Goal: Task Accomplishment & Management: Manage account settings

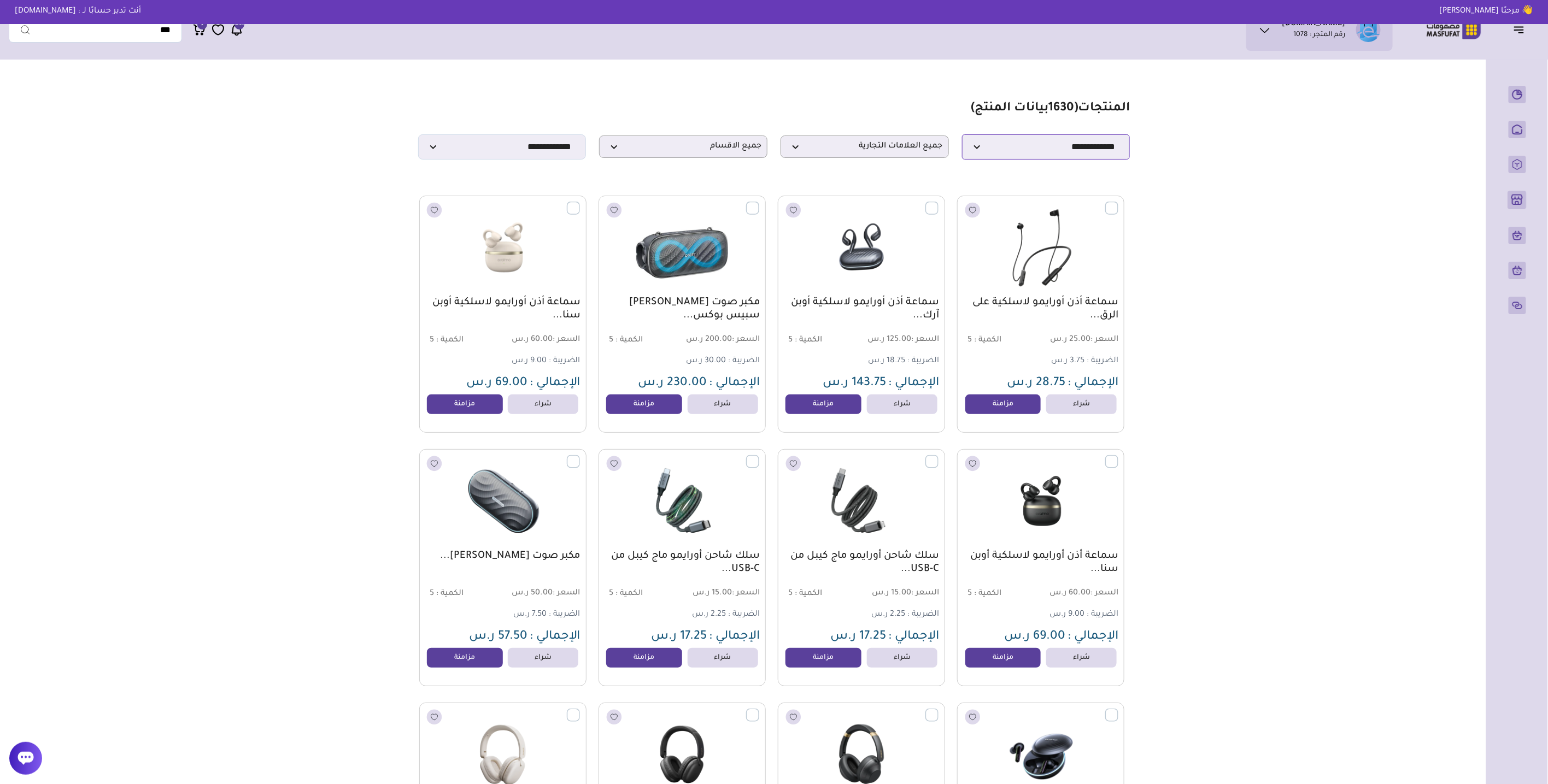
click at [1032, 150] on select "**********" at bounding box center [1046, 147] width 168 height 25
select select "*"
click at [962, 137] on select "**********" at bounding box center [1046, 147] width 168 height 25
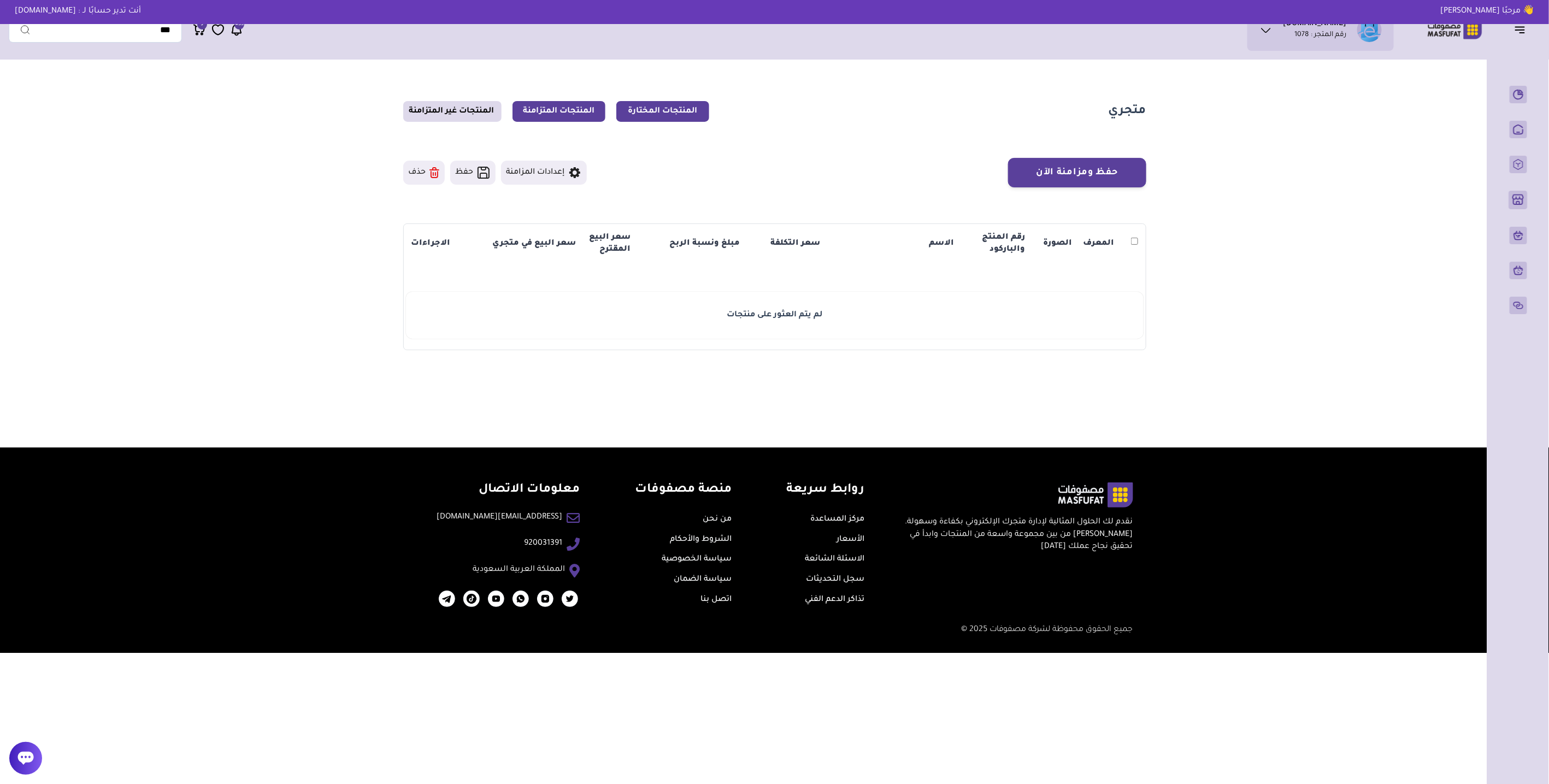
click at [583, 102] on link "المنتجات المتزامنة" at bounding box center [559, 112] width 93 height 21
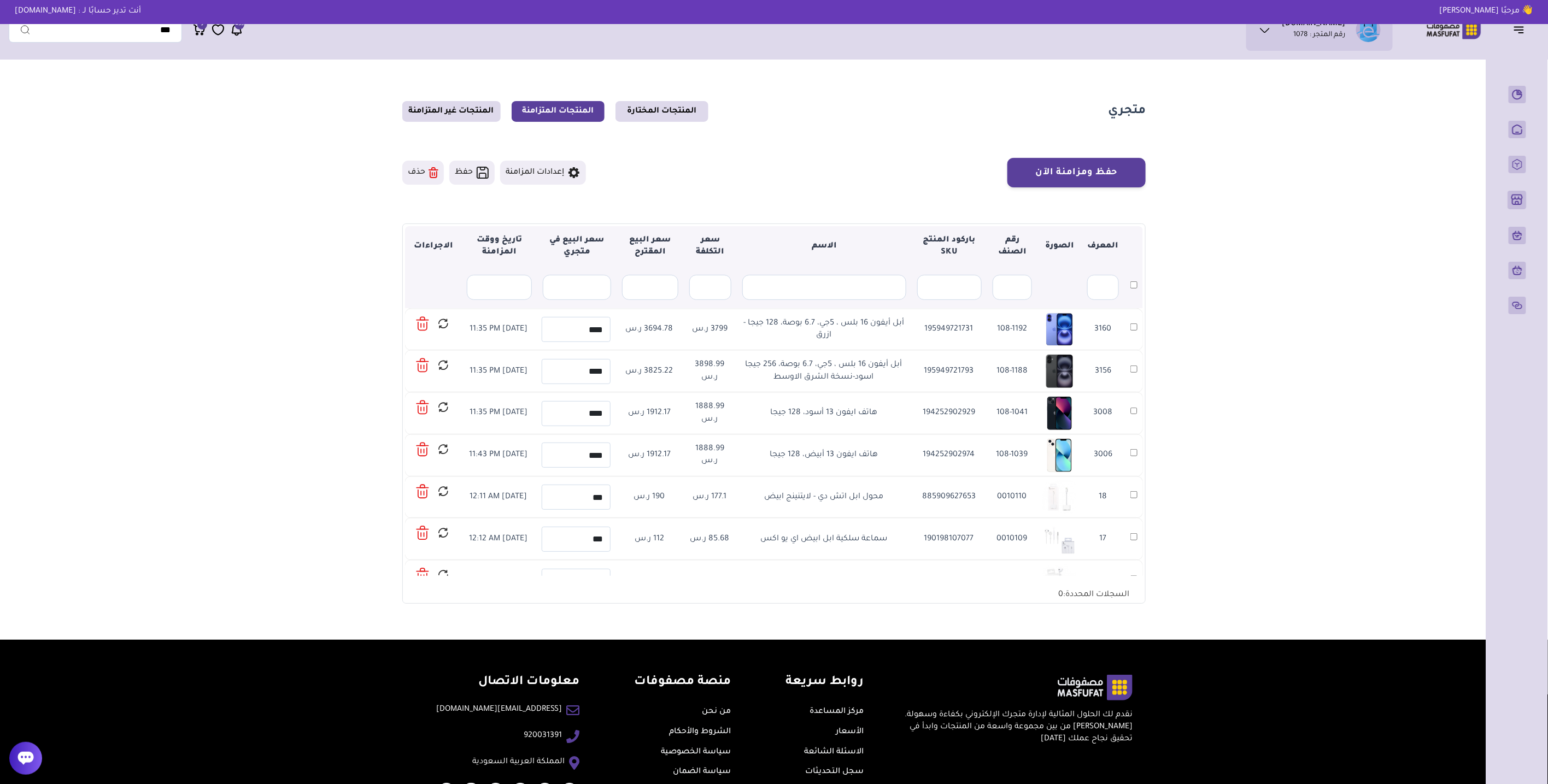
scroll to position [203, 0]
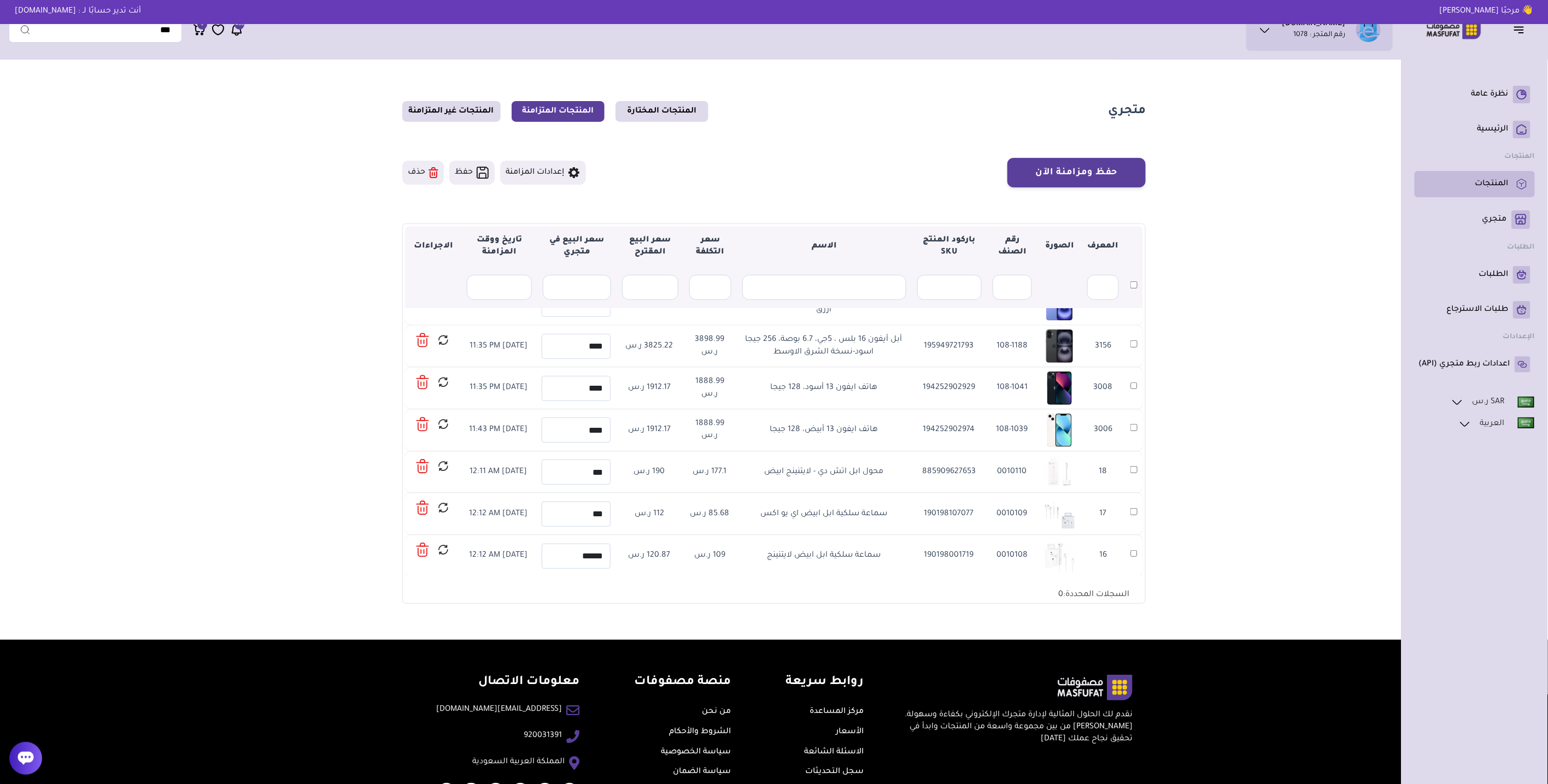
click at [1506, 184] on p "المنتجات" at bounding box center [1492, 184] width 33 height 10
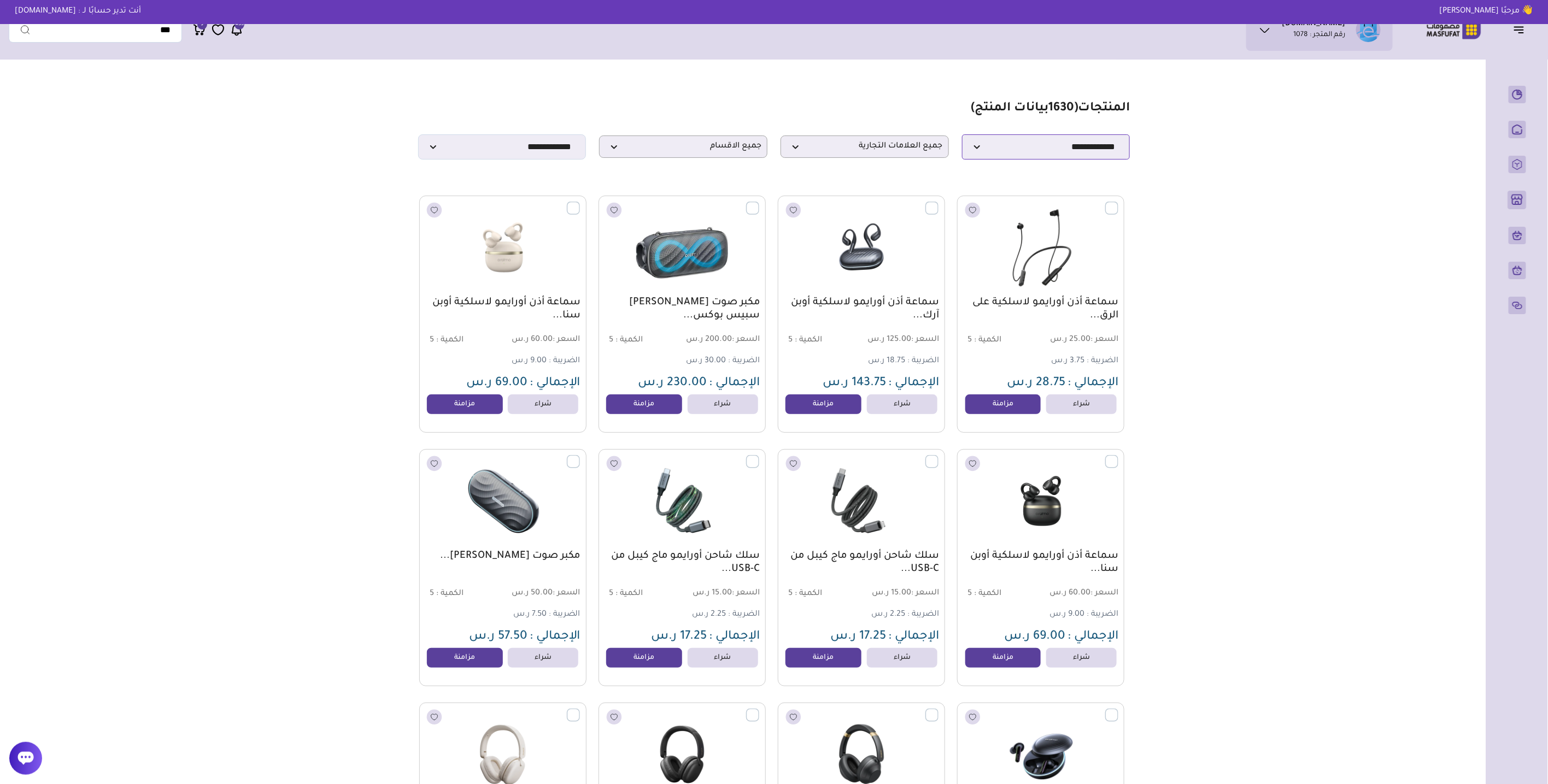
click at [1025, 147] on select "**********" at bounding box center [1046, 147] width 168 height 25
select select "*"
click at [962, 137] on select "**********" at bounding box center [1046, 147] width 168 height 25
click at [867, 158] on p "جميع العلامات التجارية" at bounding box center [864, 147] width 168 height 23
type input "**"
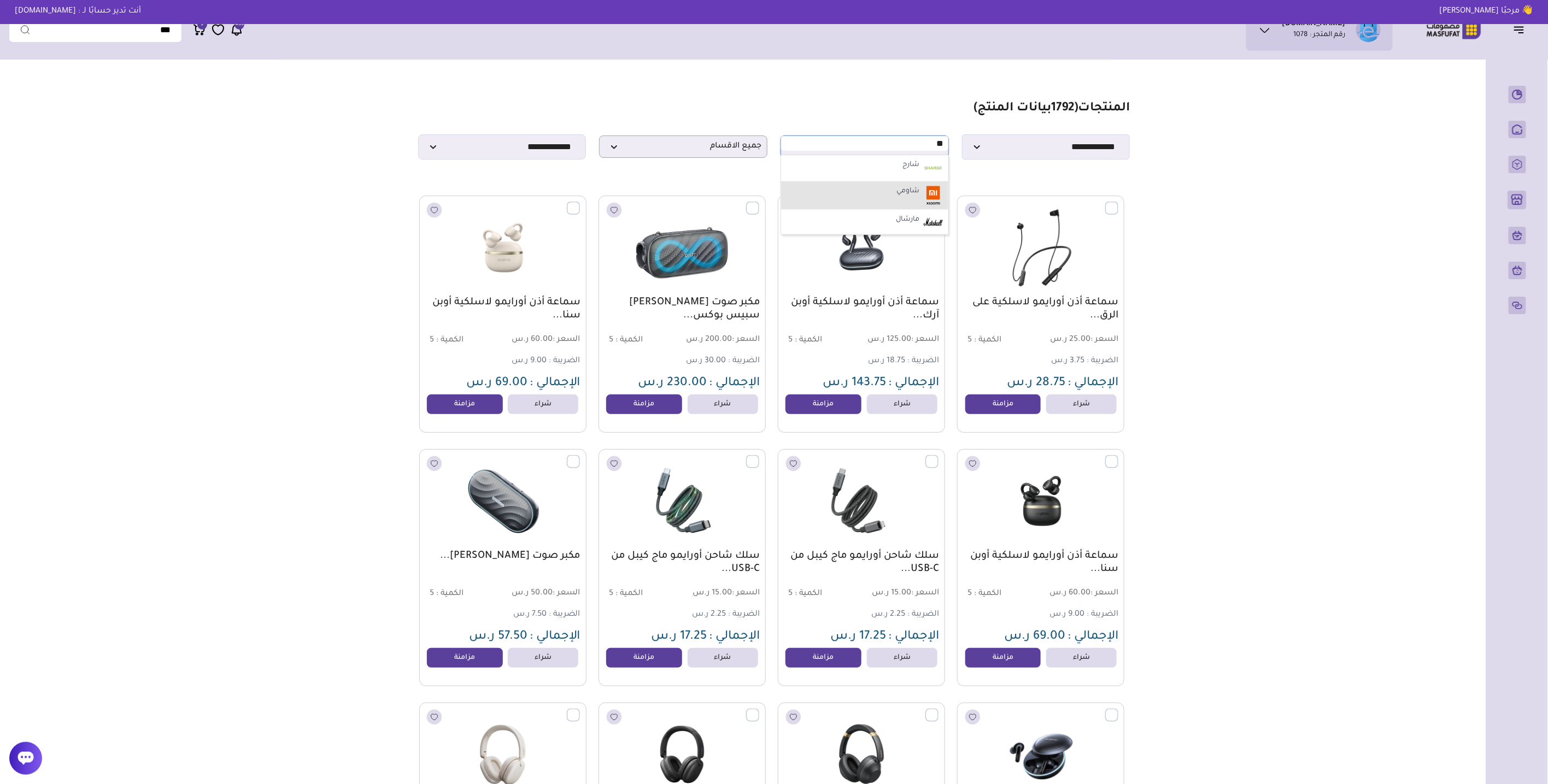
click at [903, 194] on label "شاومي" at bounding box center [909, 191] width 26 height 14
select select "*"
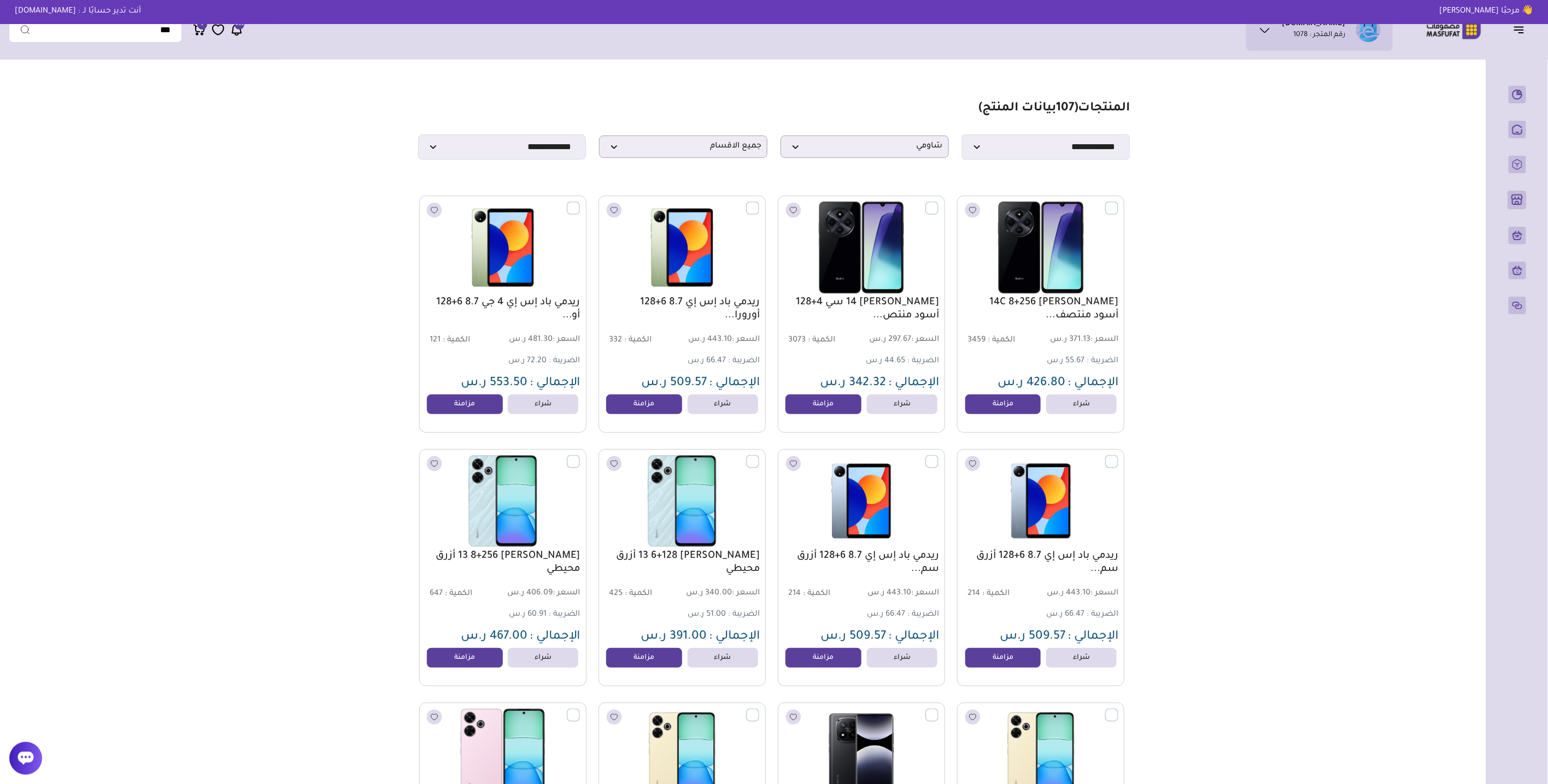
click at [329, 257] on main "مزامنة ( 0 ) تحديد الكل إلغاء التحديد ( 107 بيانات المنتج) *****" at bounding box center [774, 774] width 1531 height 1418
click at [732, 152] on span "جميع الاقسام" at bounding box center [683, 147] width 157 height 10
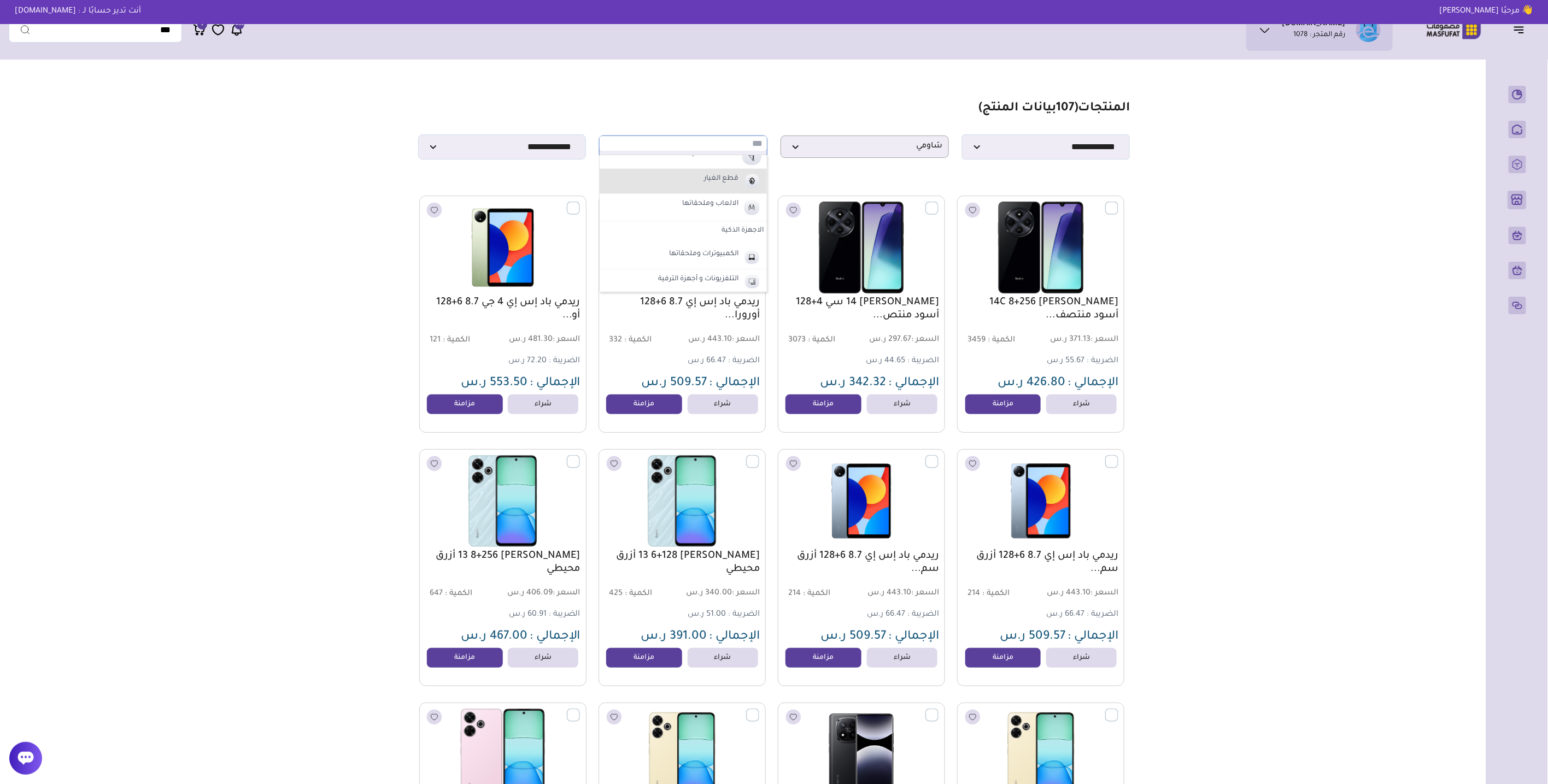
scroll to position [364, 0]
click at [745, 231] on label "الاجهزة الذكية" at bounding box center [683, 229] width 167 height 19
click at [733, 248] on label "الاجهزة الذكية" at bounding box center [687, 253] width 136 height 14
select select "**"
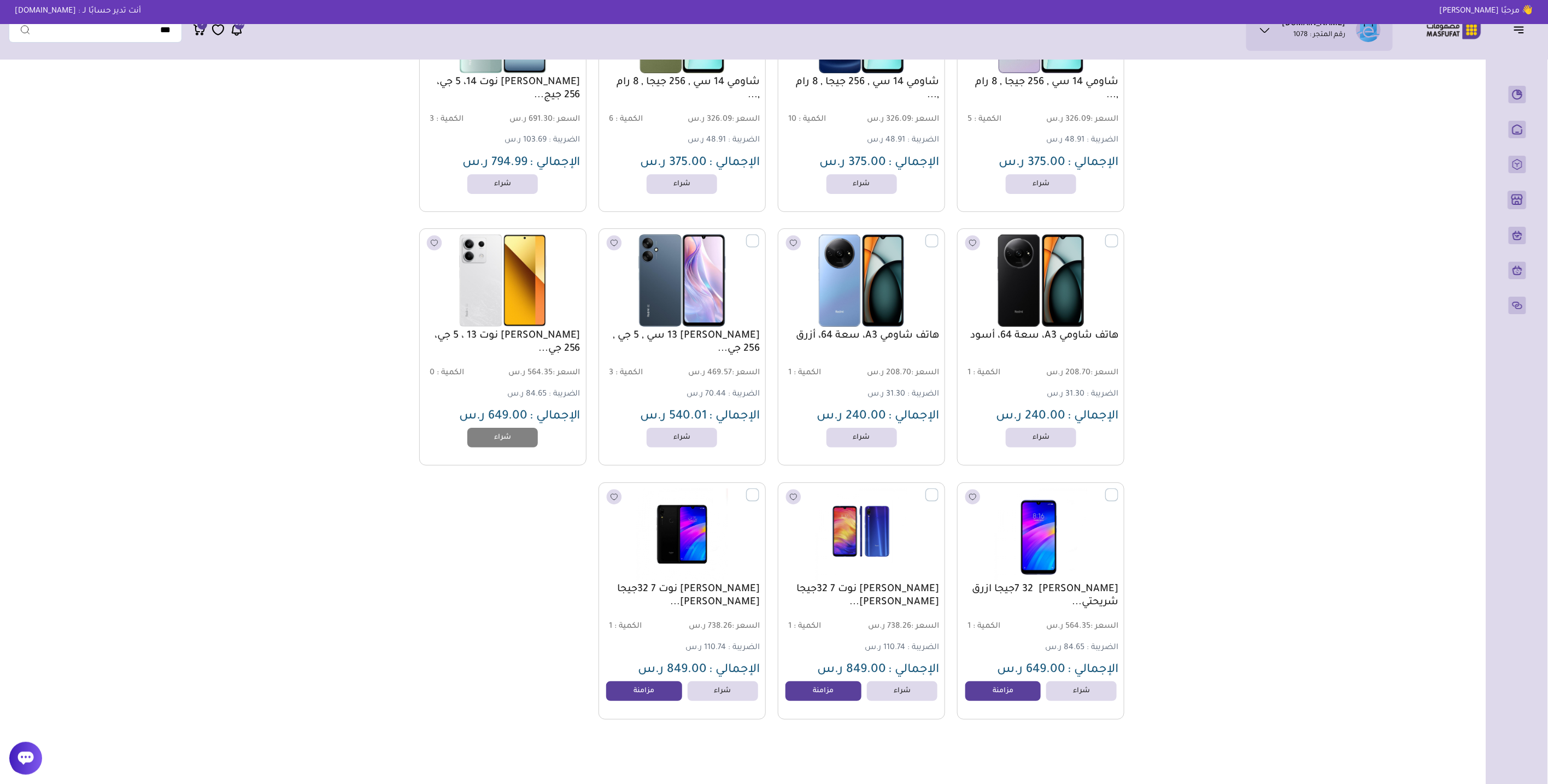
scroll to position [2480, 0]
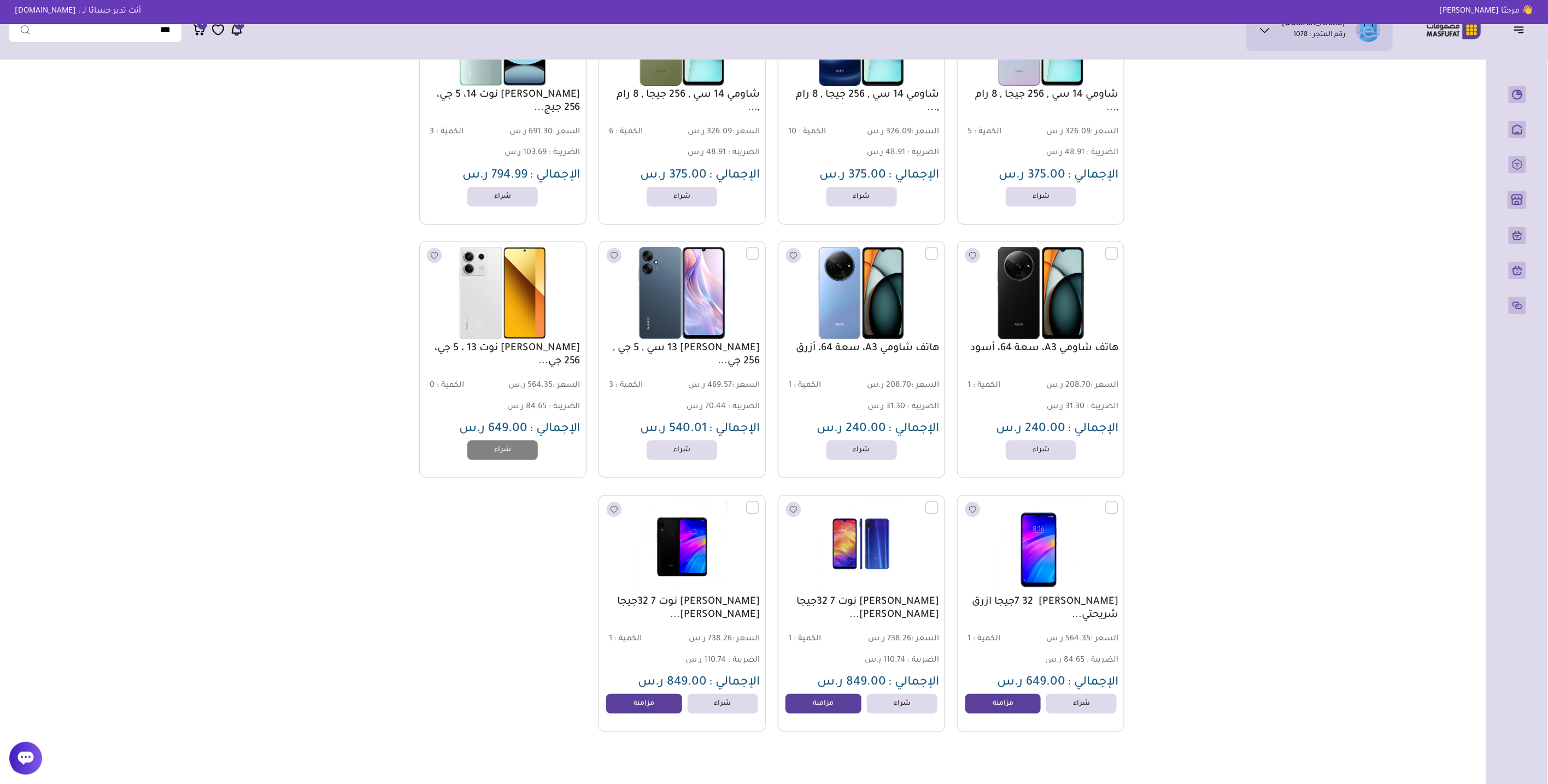
scroll to position [2420, 0]
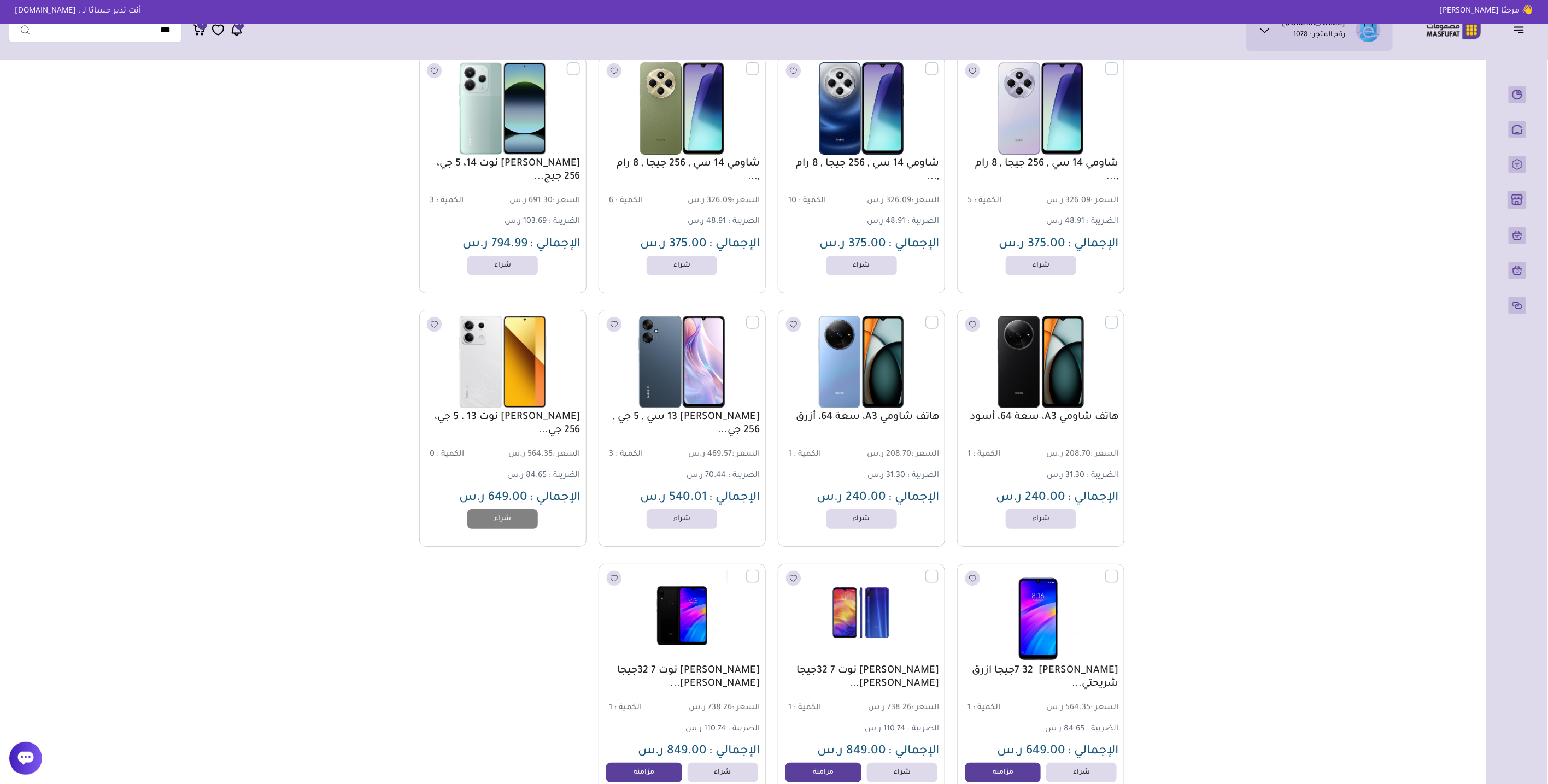
click at [1119, 570] on label at bounding box center [1119, 569] width 0 height 1
click at [27, 395] on span "تحديد الكل" at bounding box center [20, 392] width 38 height 13
click at [34, 356] on span "مزامنة" at bounding box center [30, 359] width 23 height 9
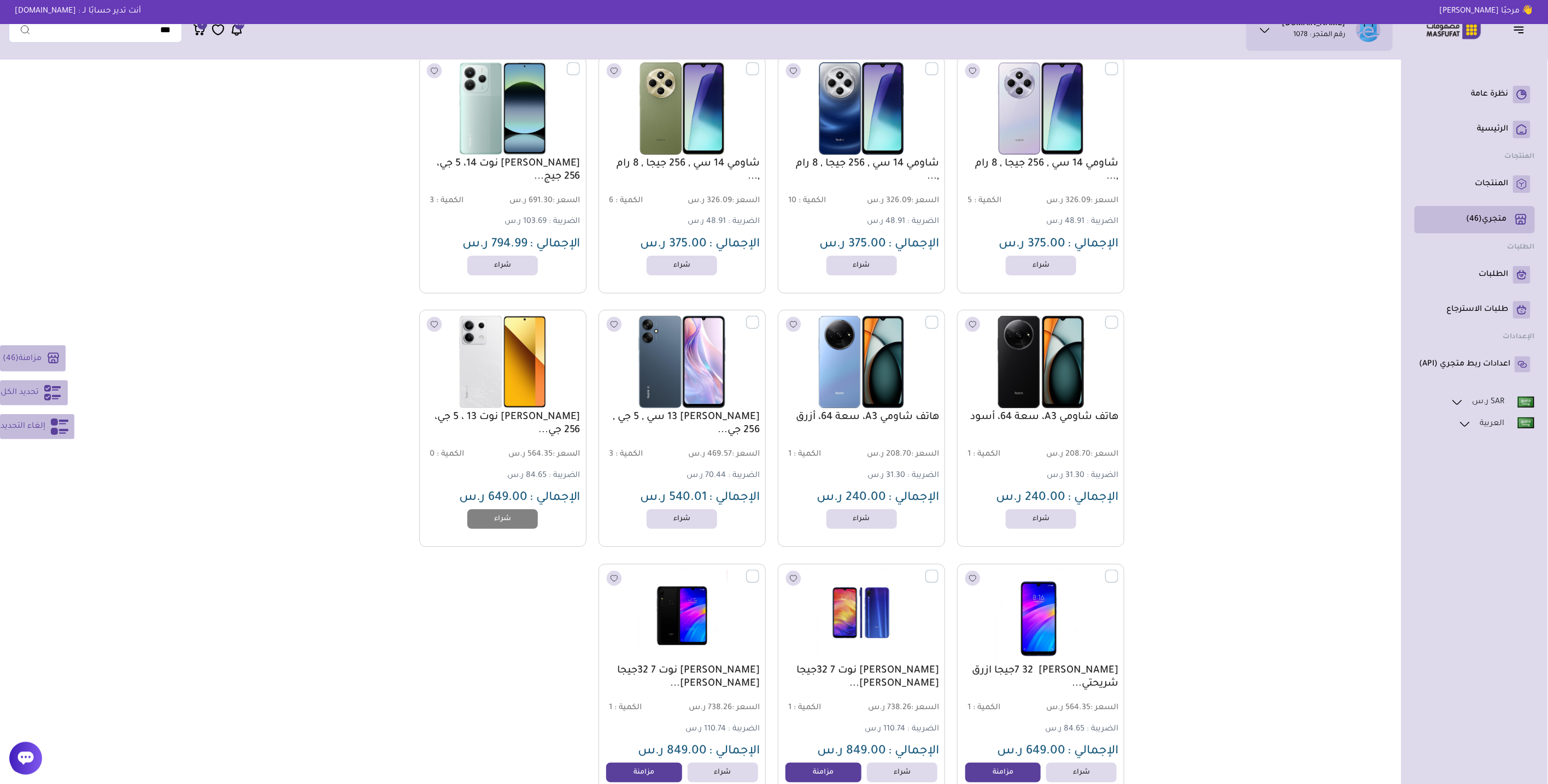
click at [1486, 215] on p "متجري ( 46 )" at bounding box center [1487, 219] width 40 height 10
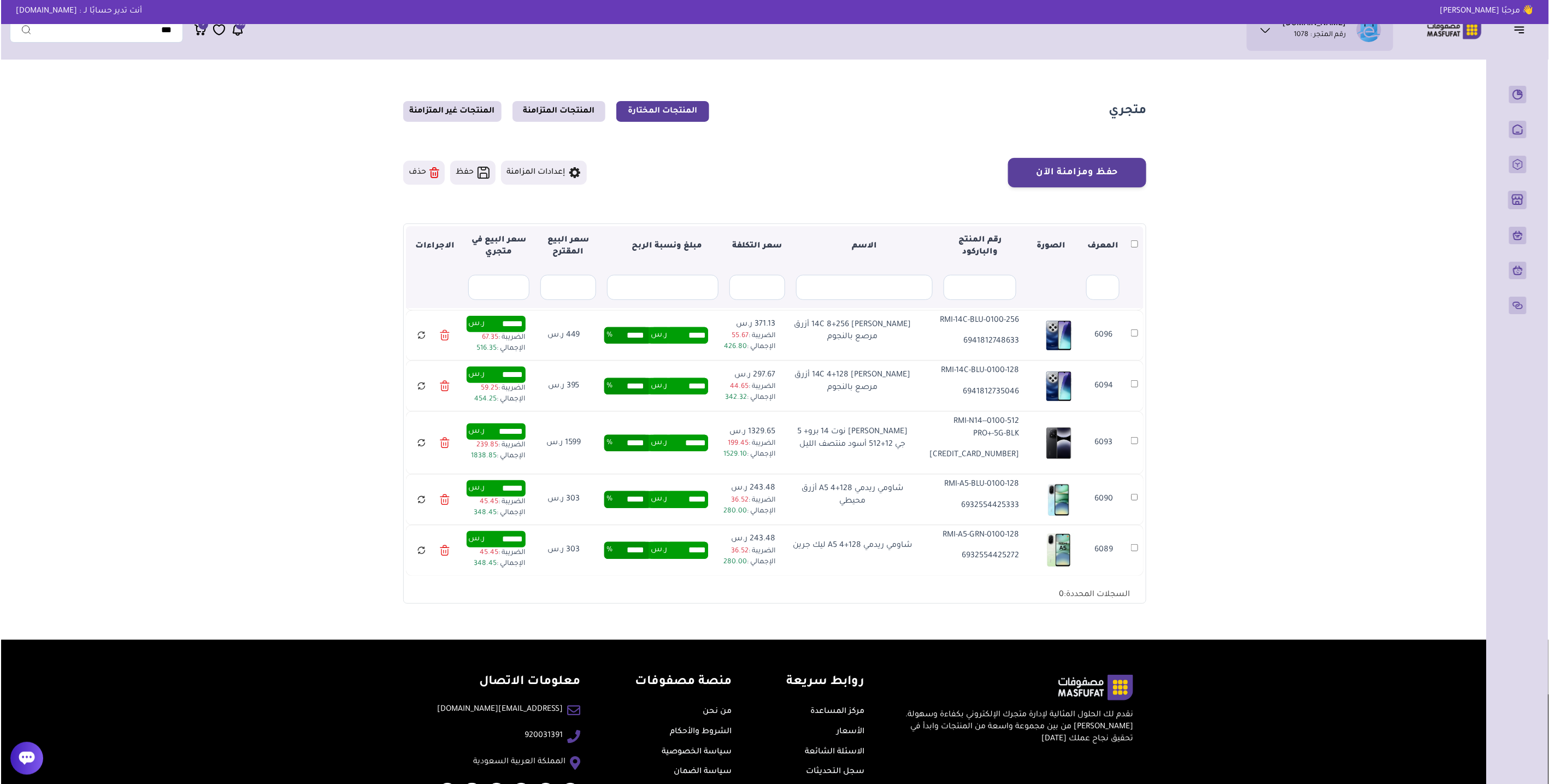
scroll to position [1001, 0]
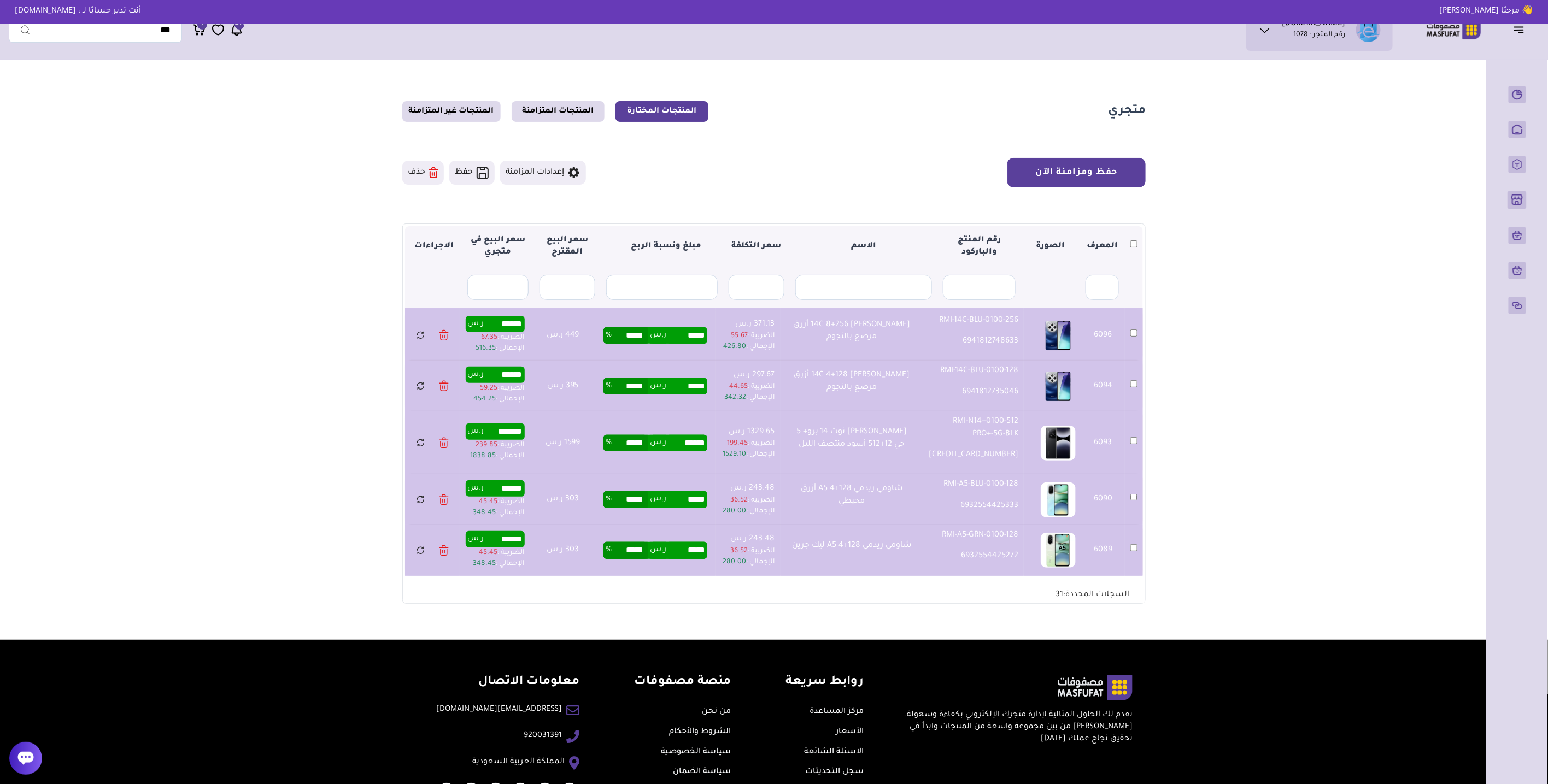
click at [1071, 175] on button "حفظ ومزامنة الآن" at bounding box center [1077, 173] width 138 height 30
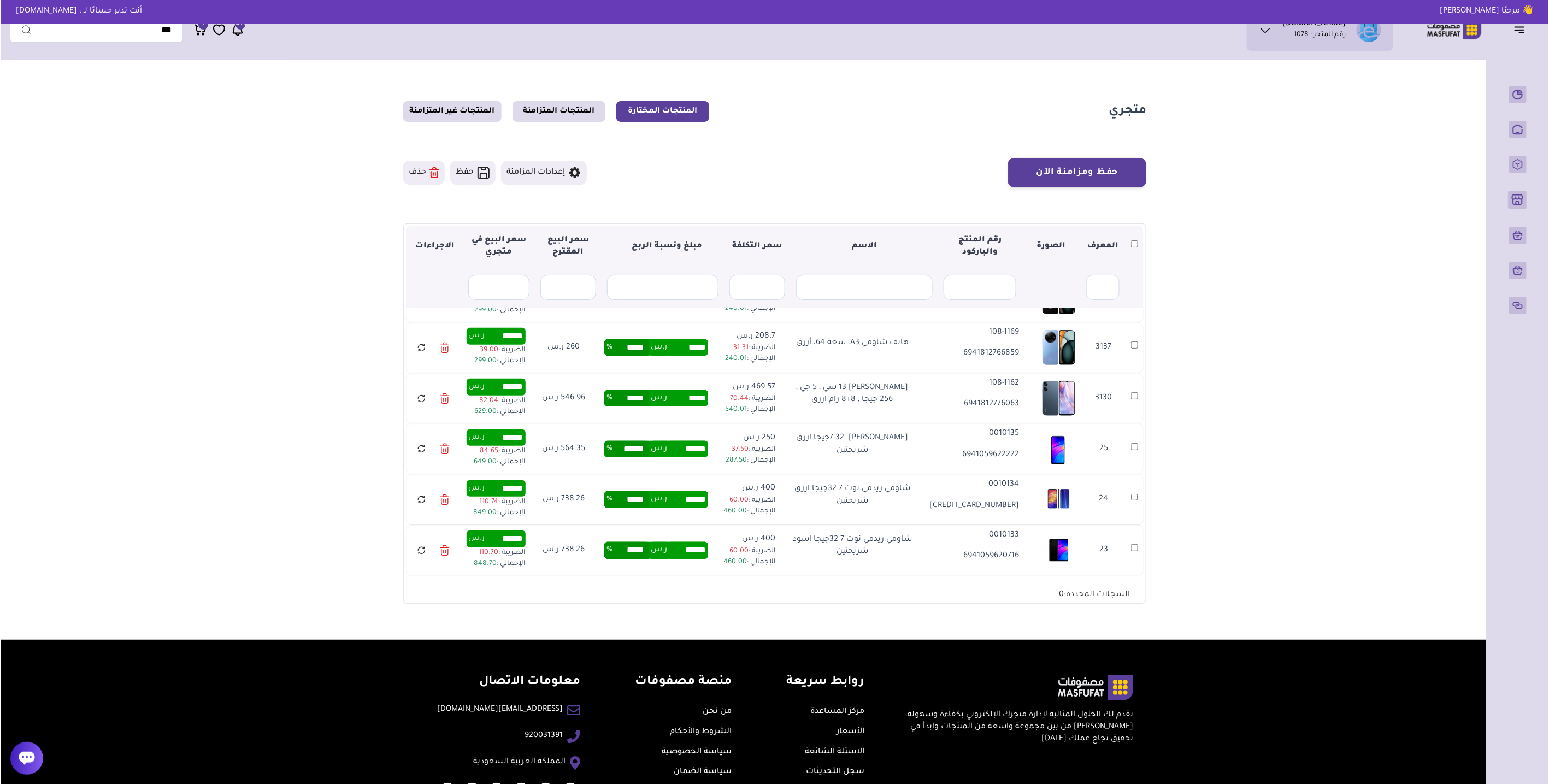
scroll to position [1219, 0]
click at [1086, 165] on button "حفظ ومزامنة الآن" at bounding box center [1076, 173] width 138 height 30
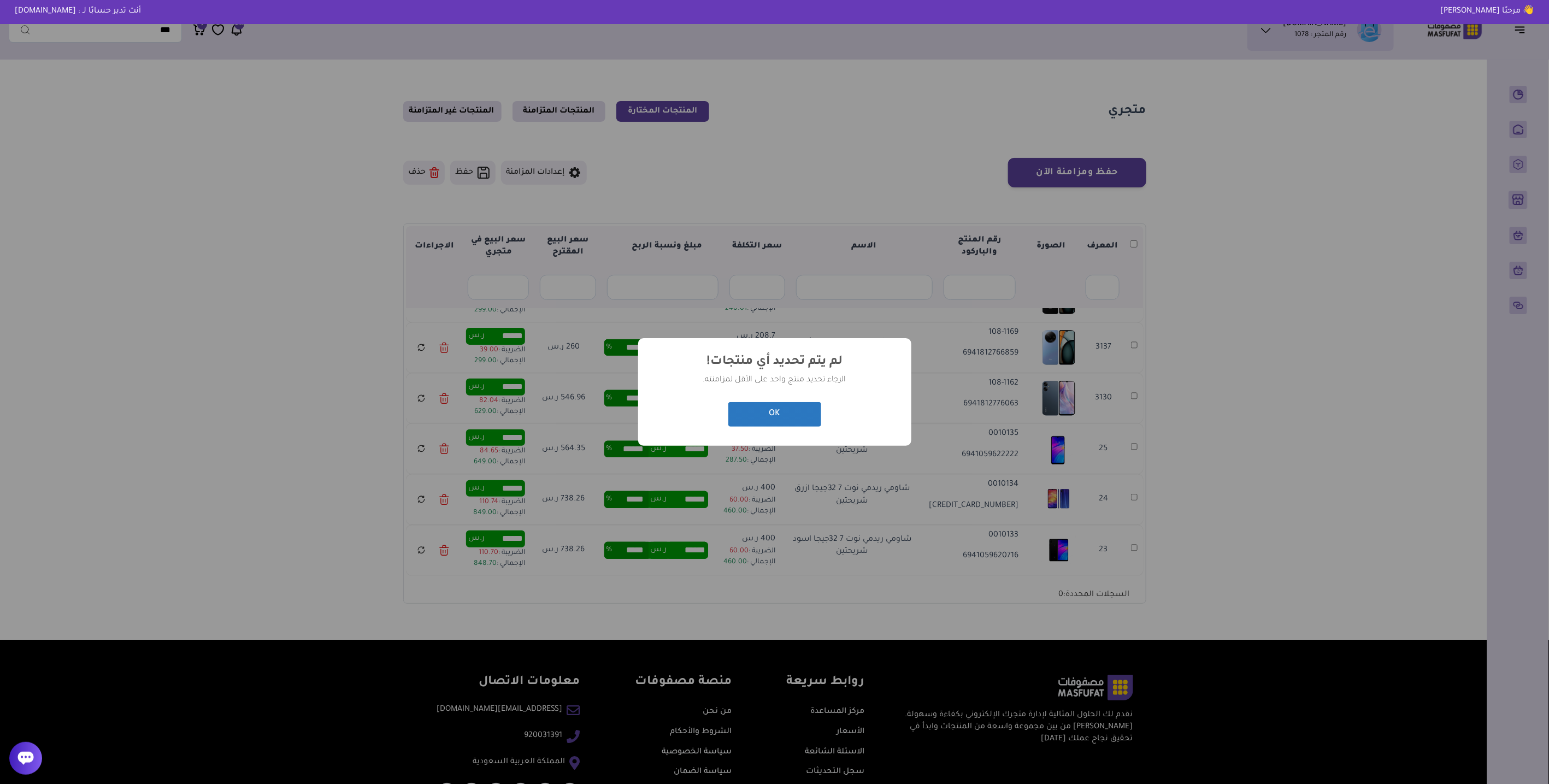
click at [793, 408] on button "OK" at bounding box center [774, 414] width 93 height 24
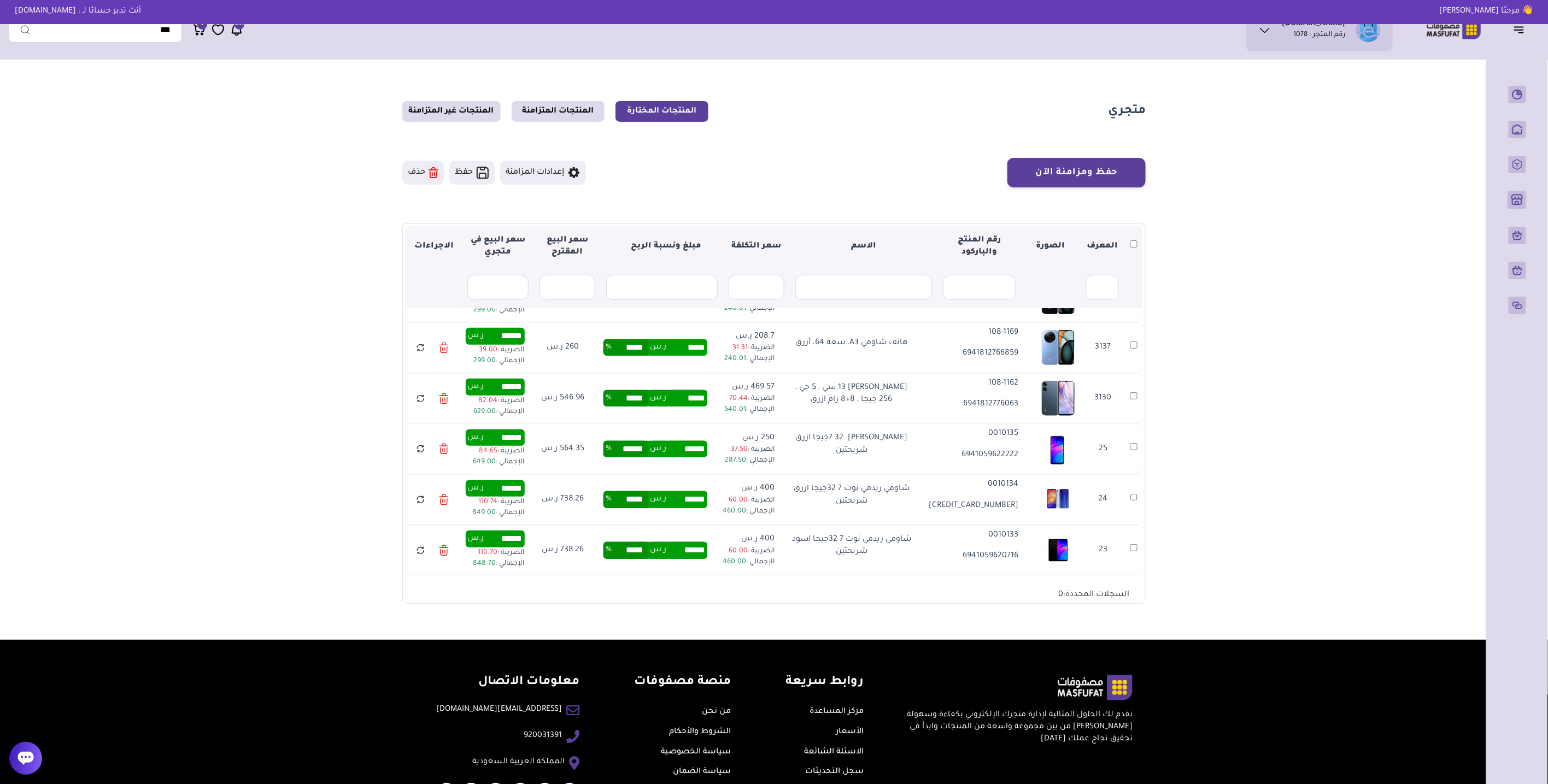
click at [1133, 240] on th at bounding box center [1133, 246] width 18 height 41
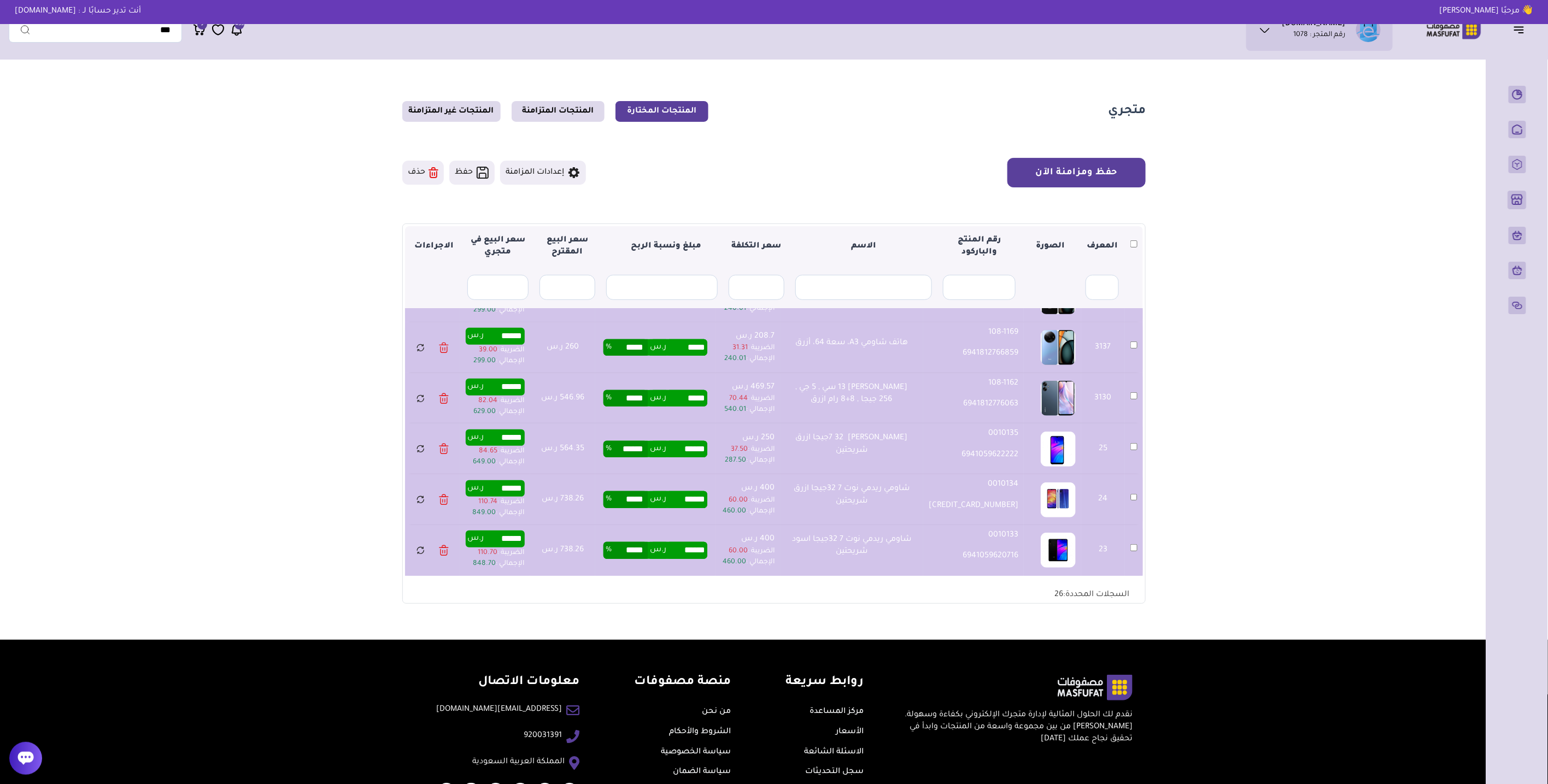
click at [1080, 171] on button "حفظ ومزامنة الآن" at bounding box center [1077, 173] width 138 height 30
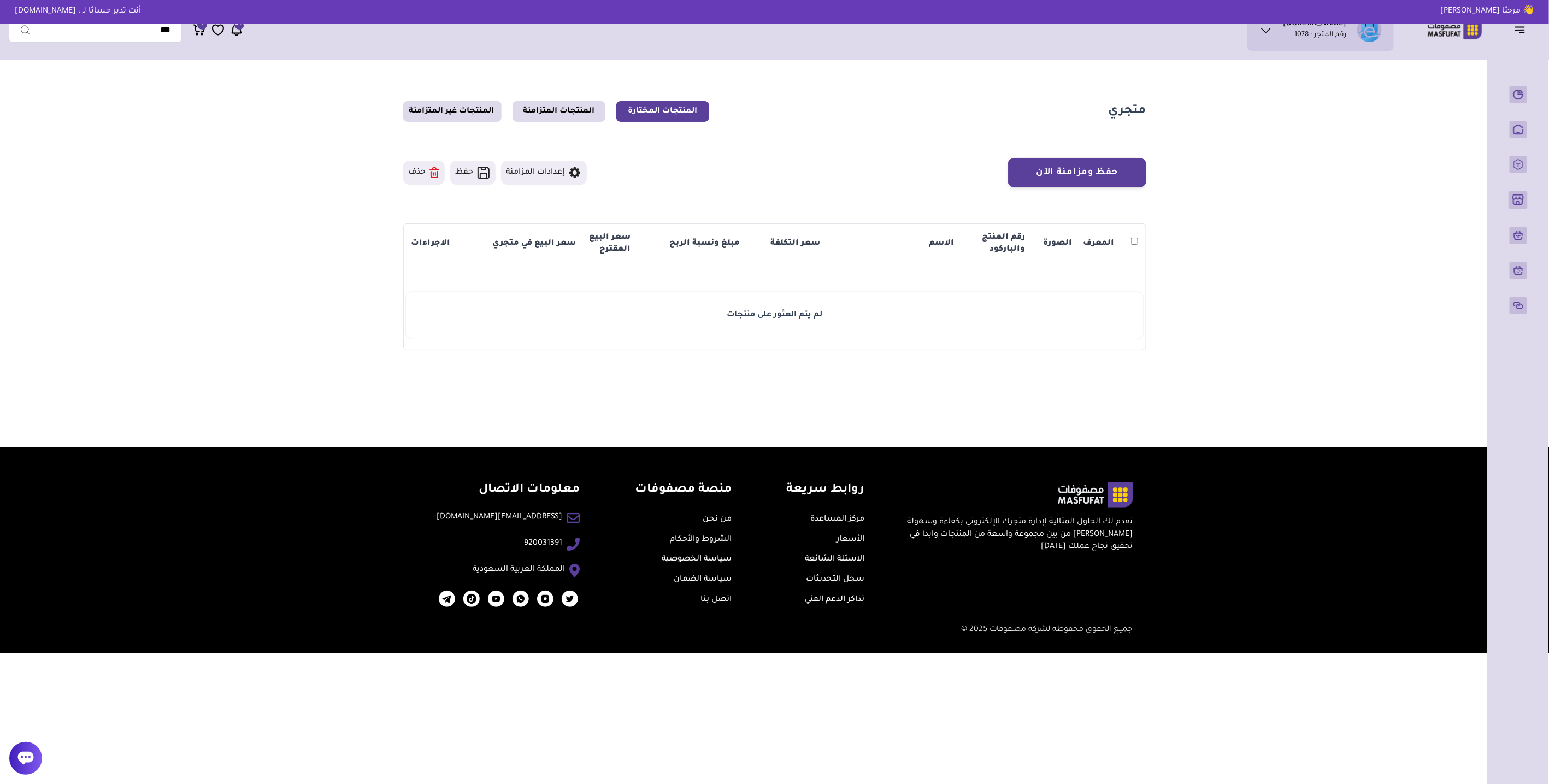
click at [648, 113] on link "المنتجات المختارة" at bounding box center [663, 112] width 93 height 21
click at [579, 115] on link "المنتجات المتزامنة" at bounding box center [559, 112] width 93 height 21
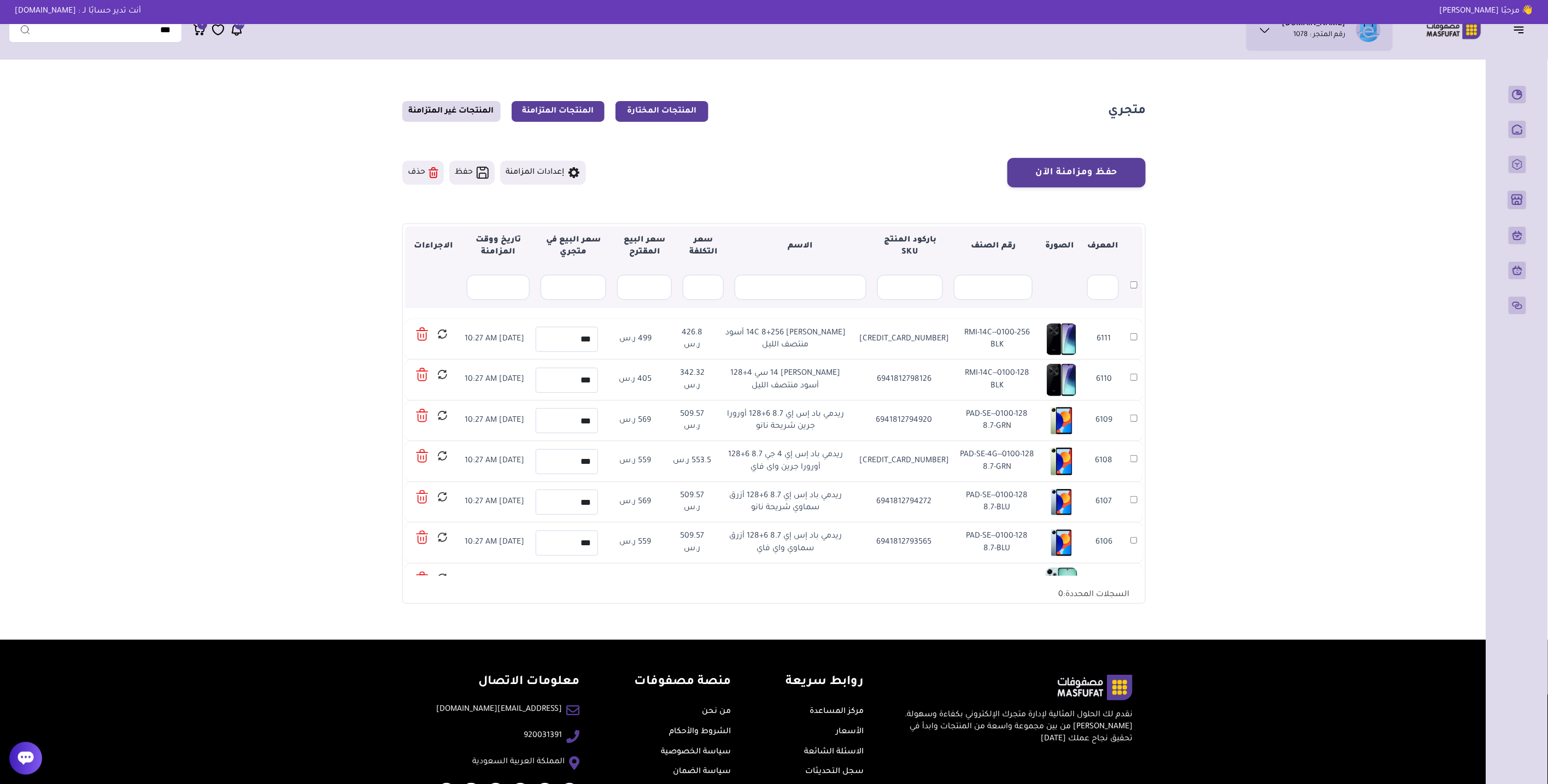
click at [687, 107] on link "المنتجات المختارة" at bounding box center [662, 112] width 93 height 21
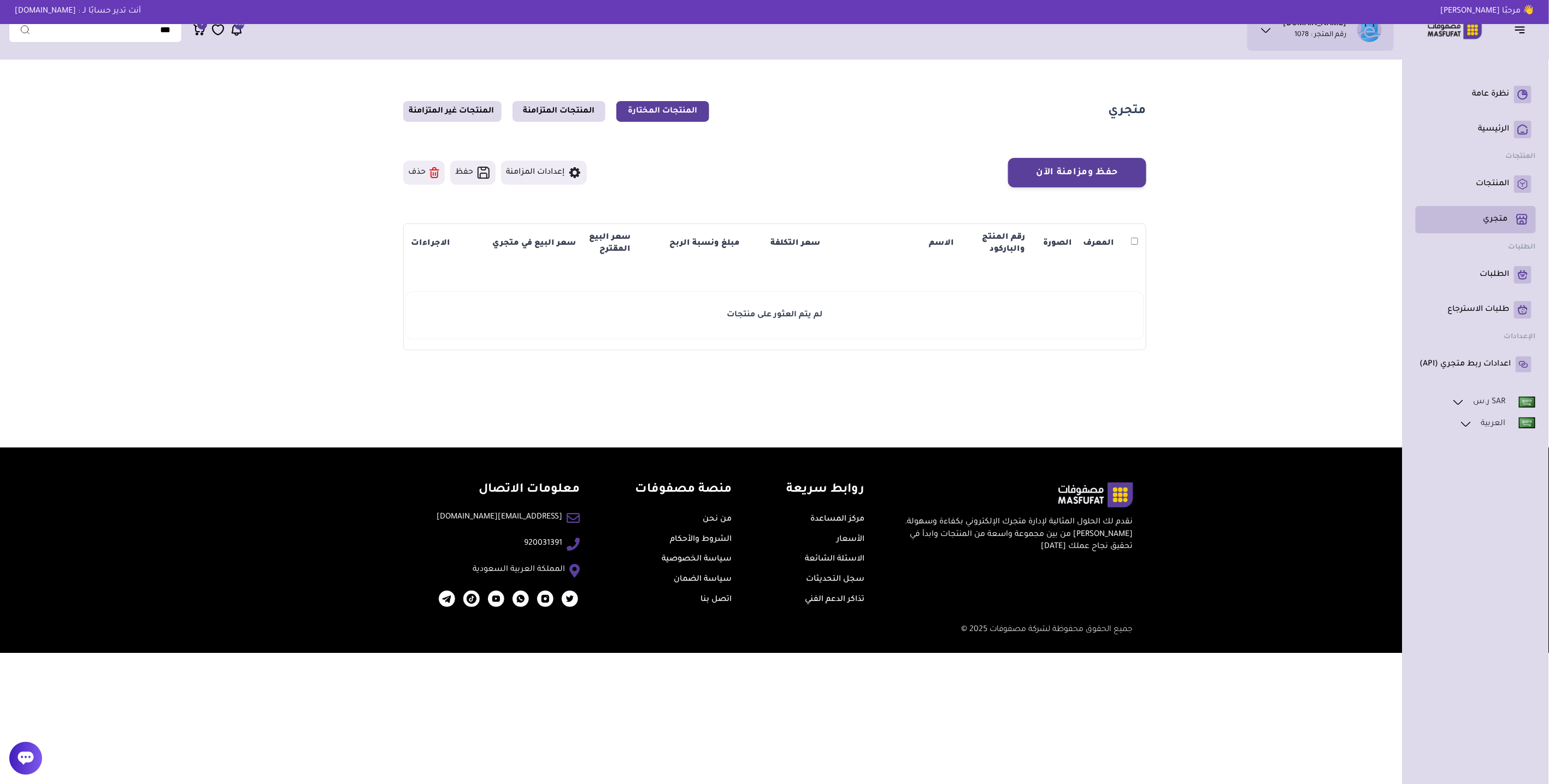
click at [1502, 216] on p "متجري ( 0 )" at bounding box center [1496, 219] width 24 height 10
click at [1484, 178] on p "المنتجات" at bounding box center [1492, 184] width 33 height 10
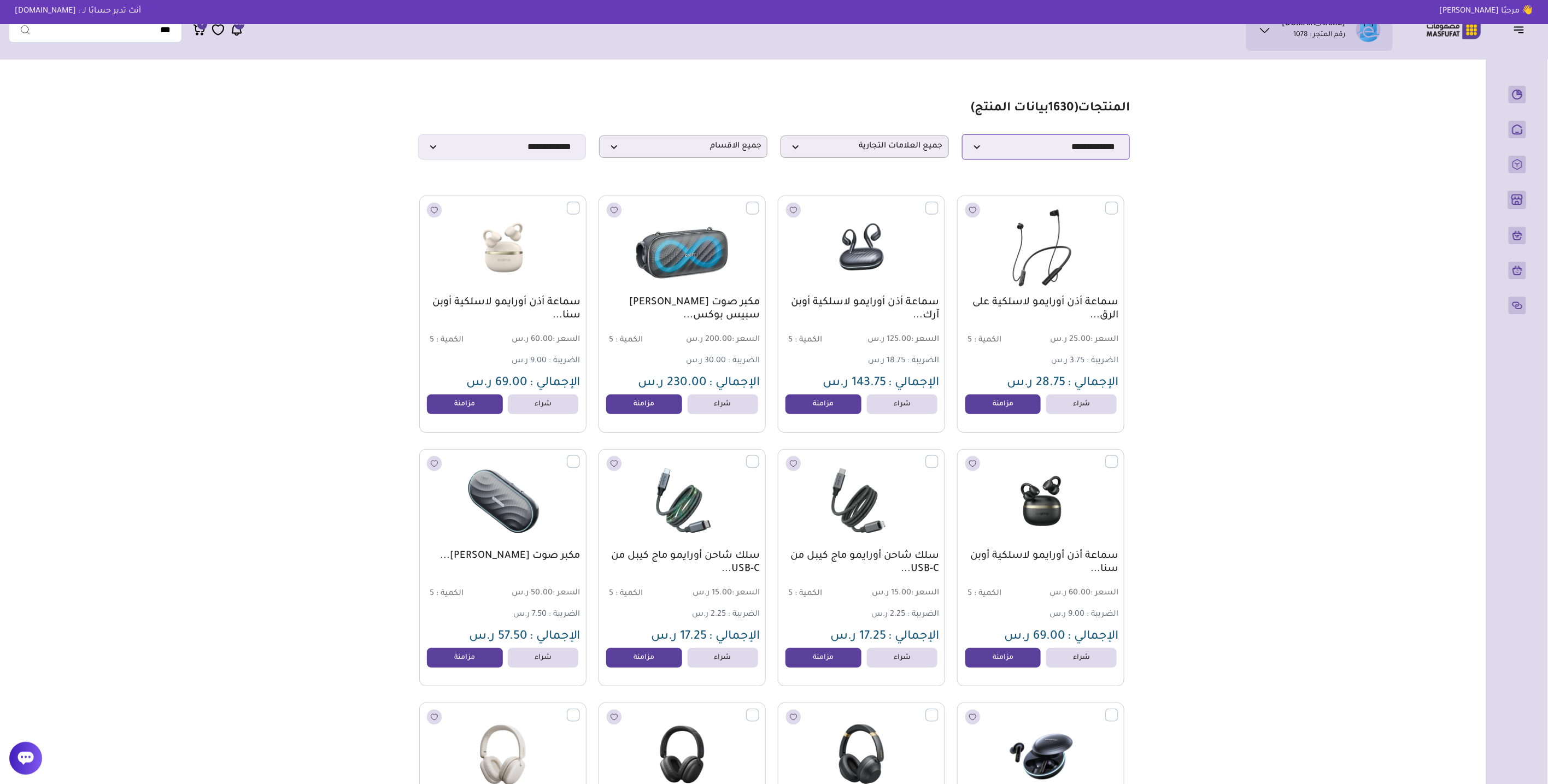
drag, startPoint x: 1046, startPoint y: 143, endPoint x: 1050, endPoint y: 151, distance: 8.9
click at [1046, 143] on select "**********" at bounding box center [1046, 147] width 168 height 25
select select "*"
click at [962, 137] on select "**********" at bounding box center [1046, 147] width 168 height 25
click at [668, 150] on span "جميع الاقسام" at bounding box center [683, 147] width 157 height 10
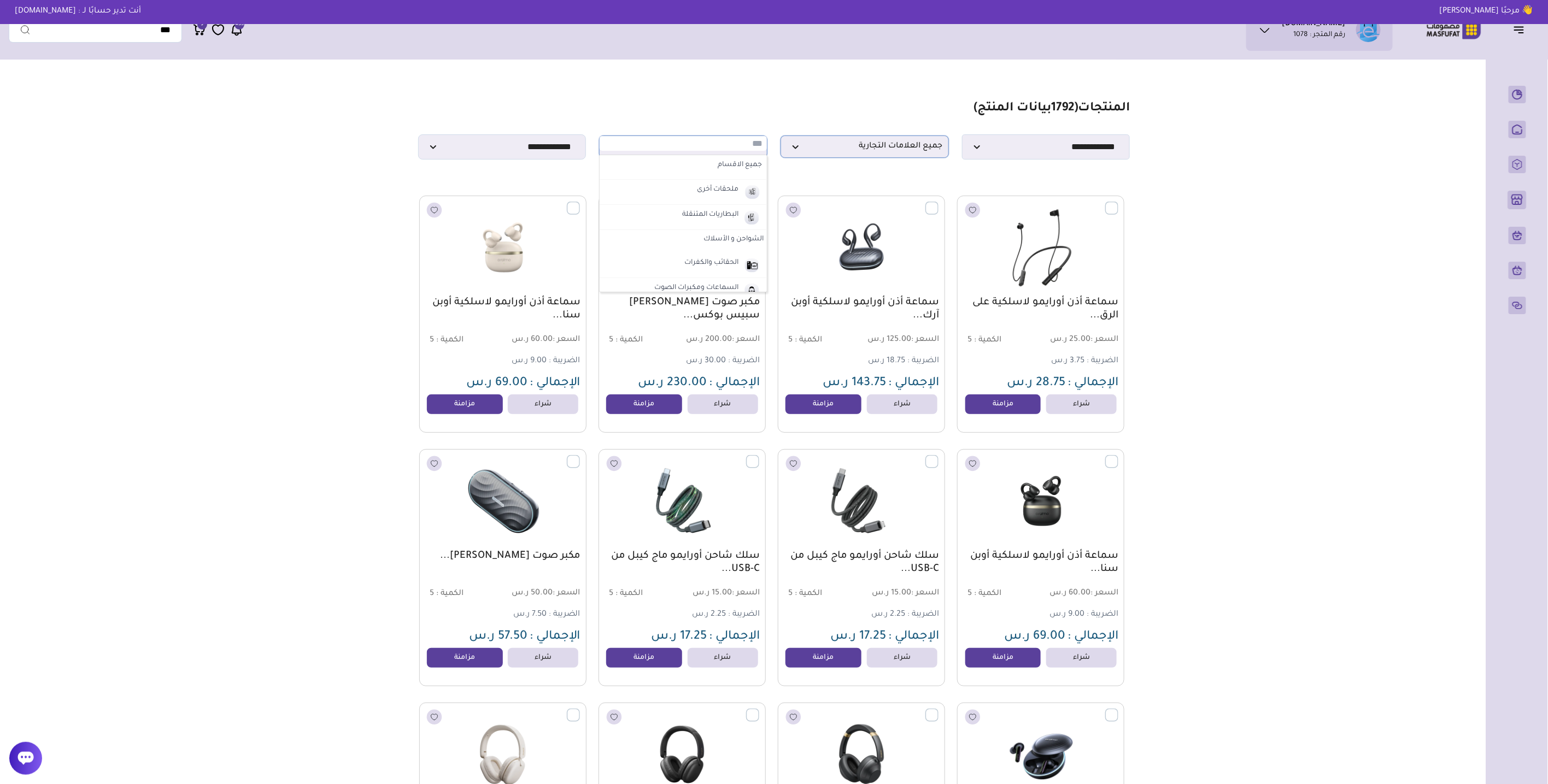
click at [862, 146] on span "جميع العلامات التجارية" at bounding box center [864, 147] width 157 height 10
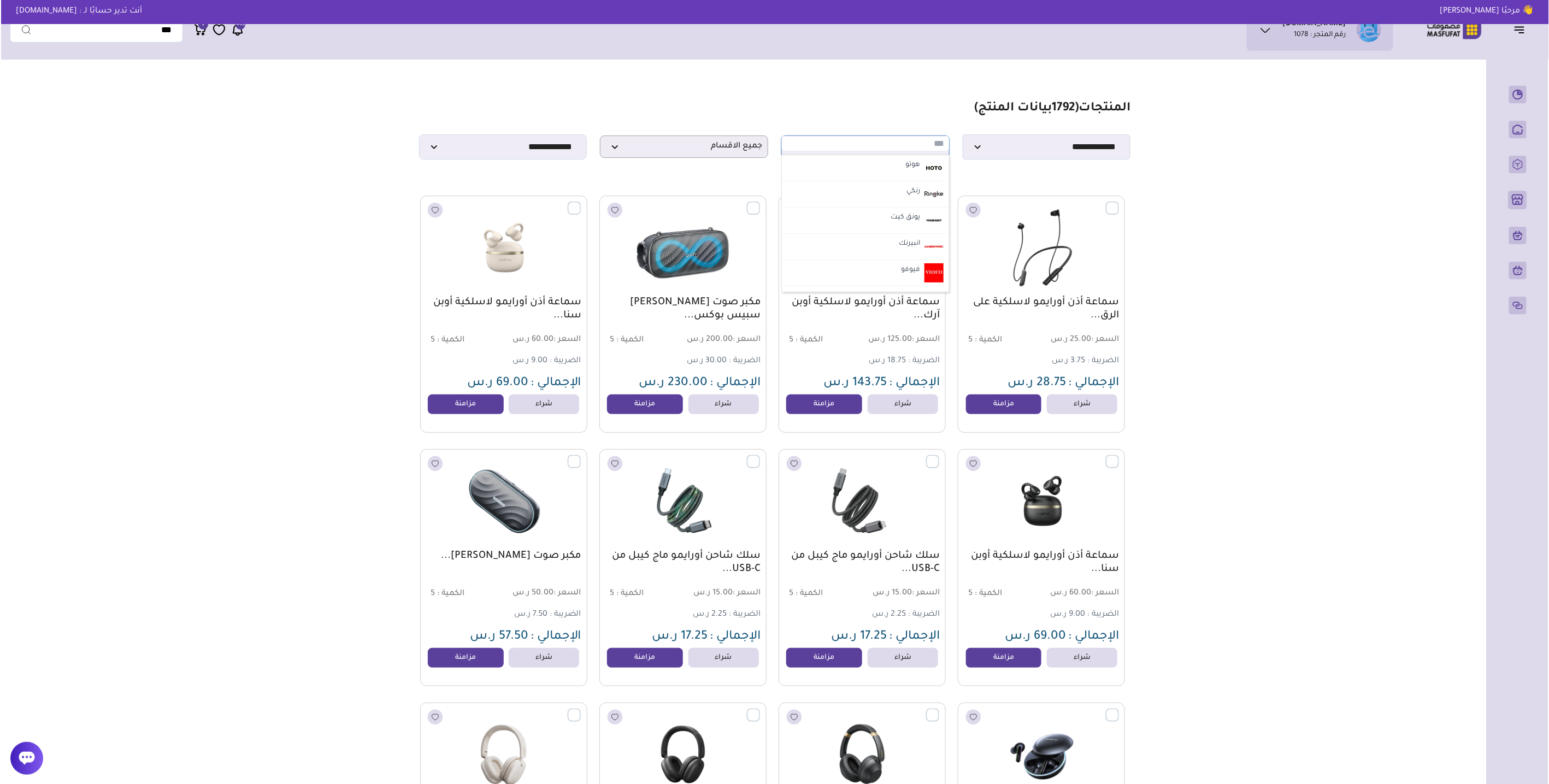
scroll to position [182, 0]
click at [870, 174] on li "هوتو" at bounding box center [864, 167] width 167 height 26
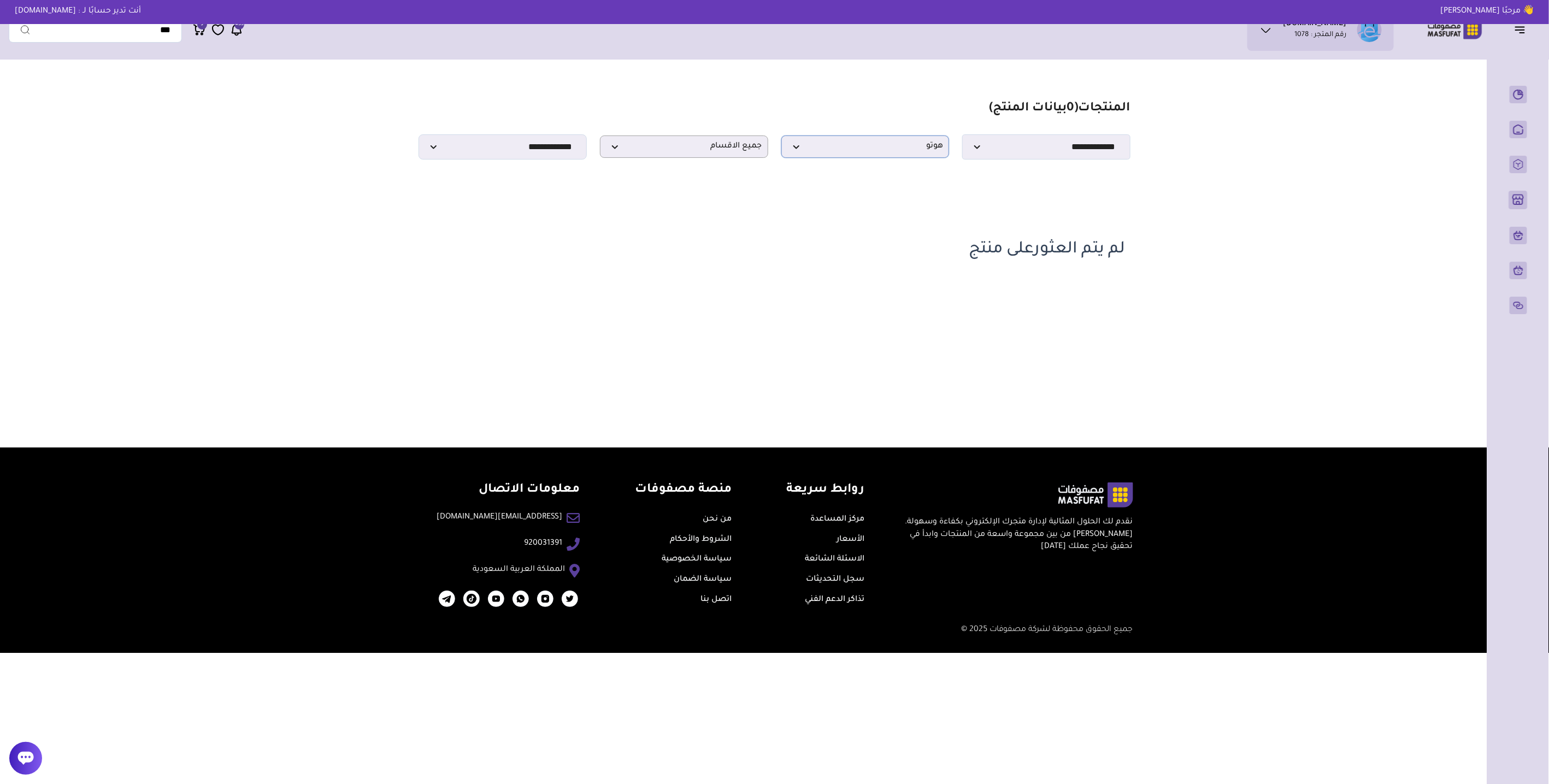
click at [896, 152] on span "هوتو" at bounding box center [865, 147] width 156 height 10
click at [894, 212] on li "70 ماي" at bounding box center [865, 225] width 167 height 26
click at [900, 152] on span "70 ماي" at bounding box center [865, 147] width 156 height 10
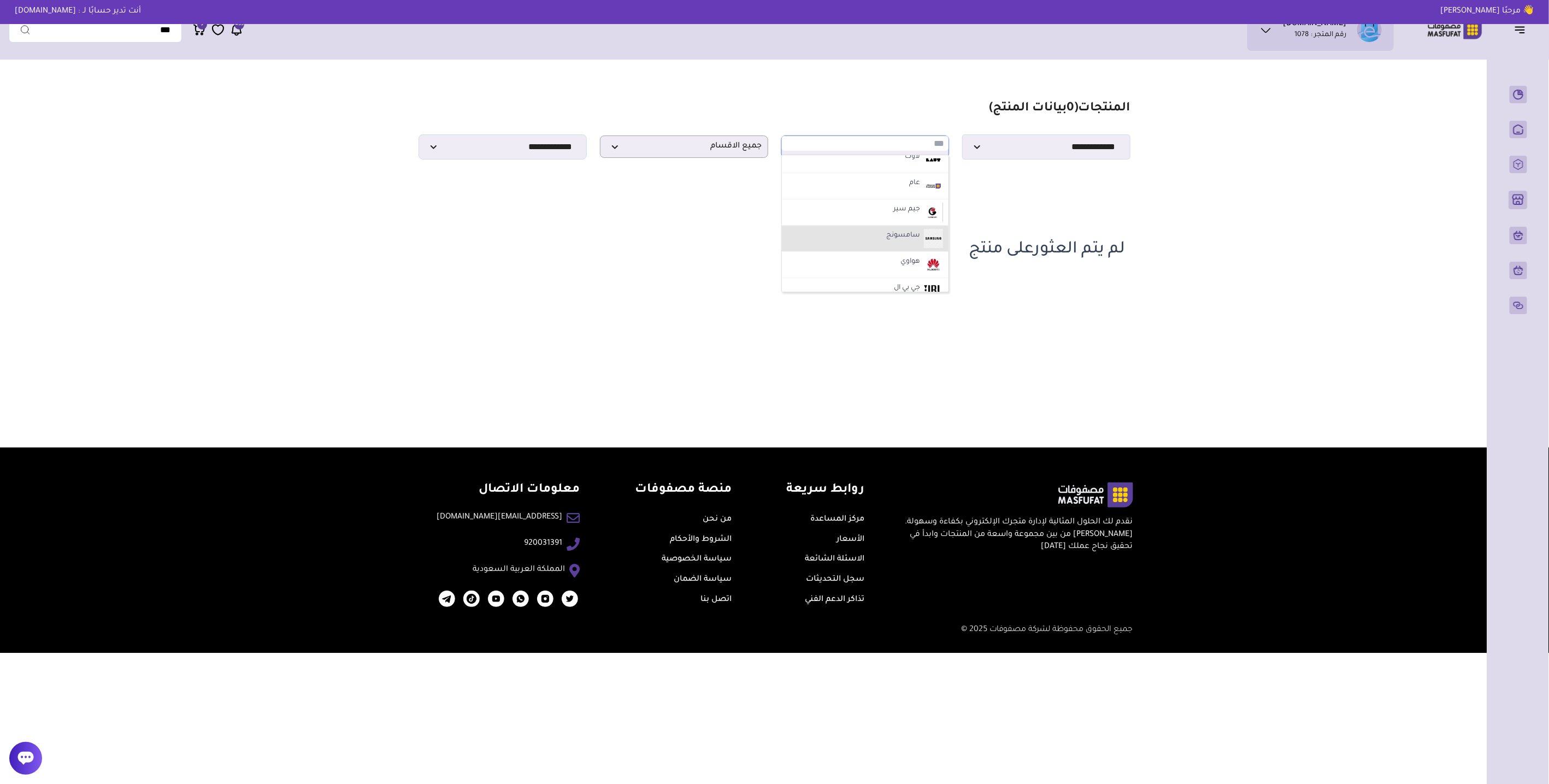
click at [908, 239] on label "سامسونج" at bounding box center [903, 236] width 37 height 14
select select "**"
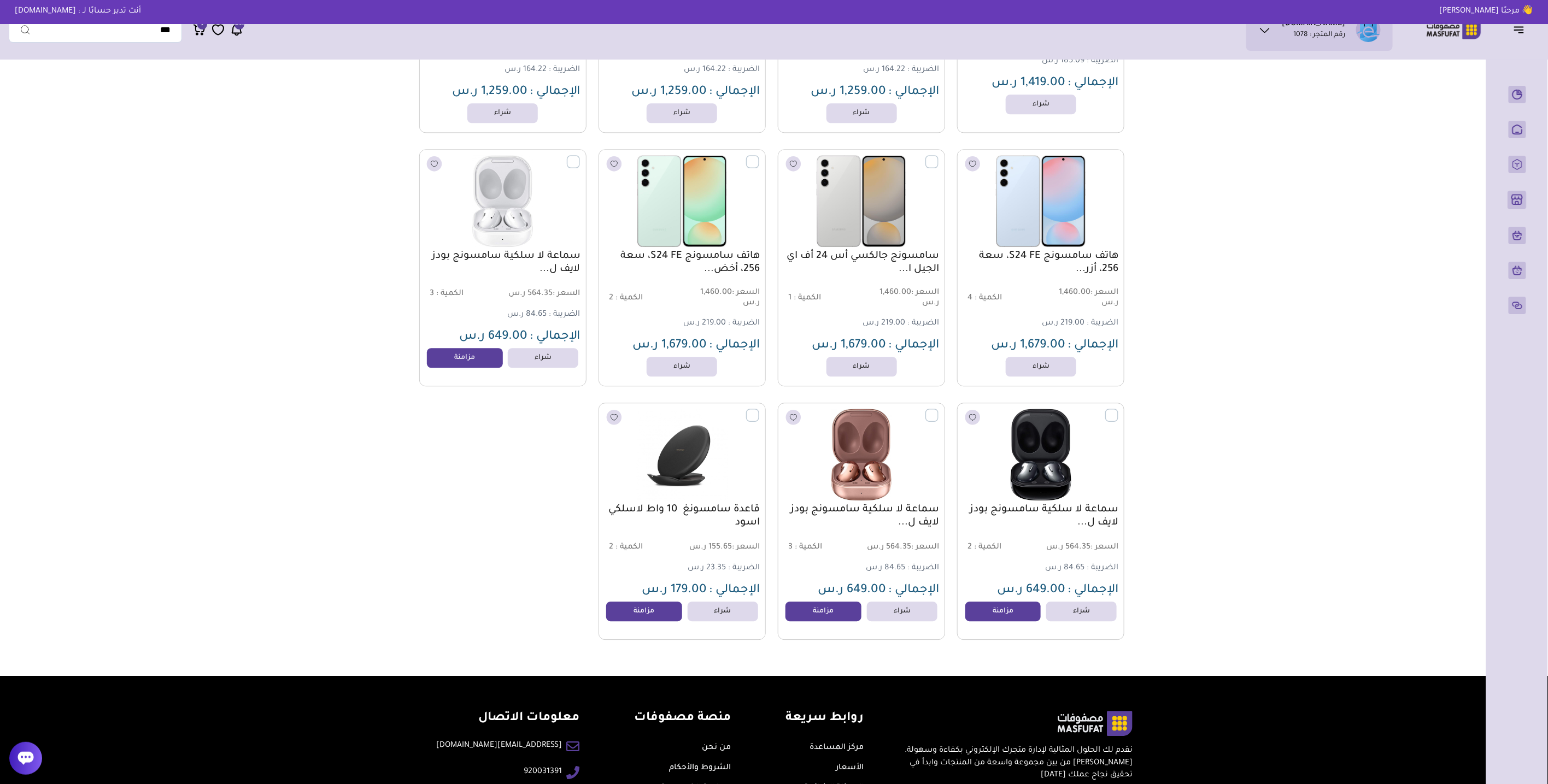
scroll to position [1621, 0]
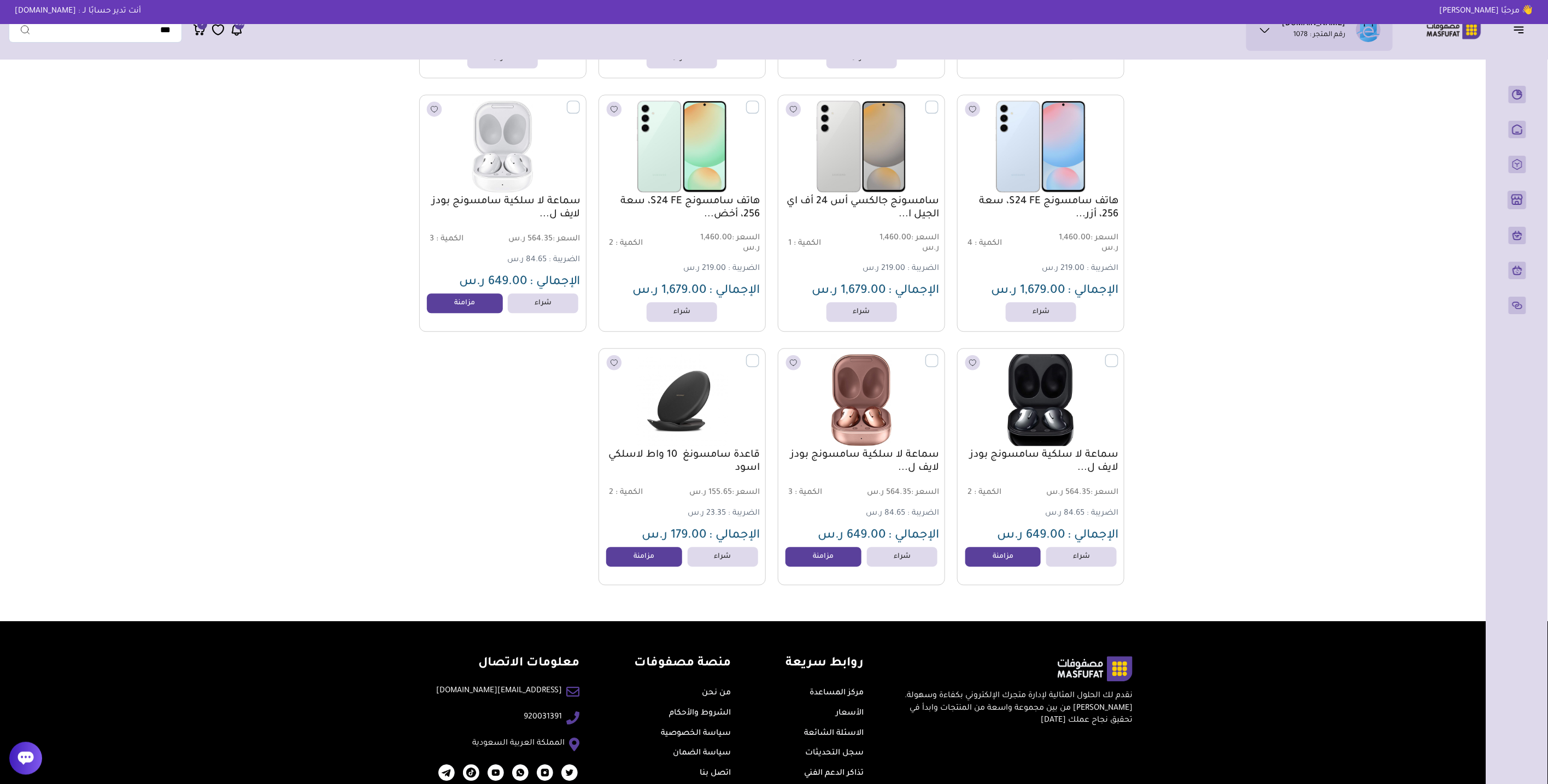
click at [1119, 355] on label at bounding box center [1119, 354] width 0 height 1
click at [45, 393] on icon at bounding box center [53, 392] width 17 height 17
click at [38, 356] on span "مزامنة" at bounding box center [30, 359] width 23 height 9
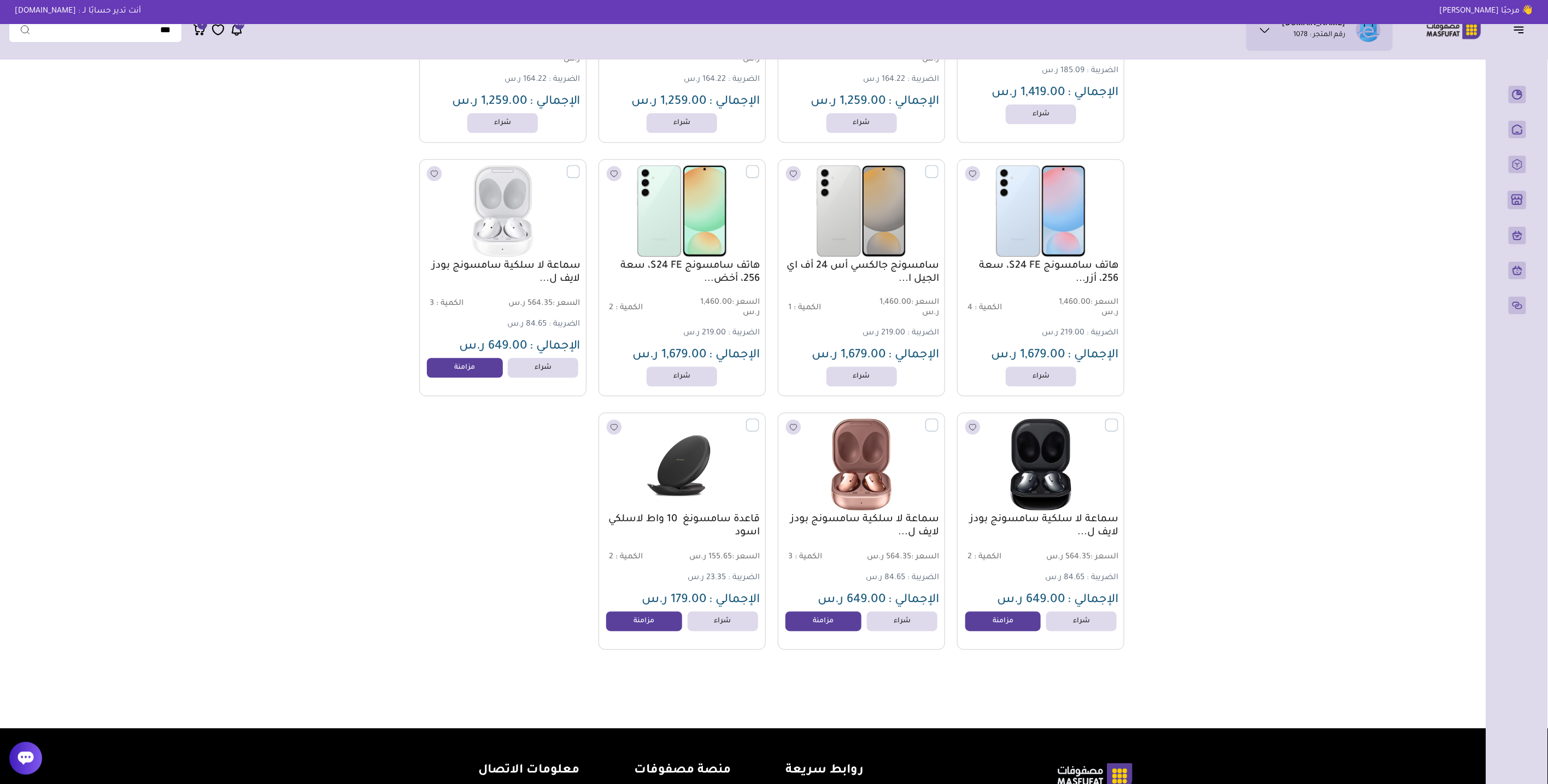
scroll to position [1588, 0]
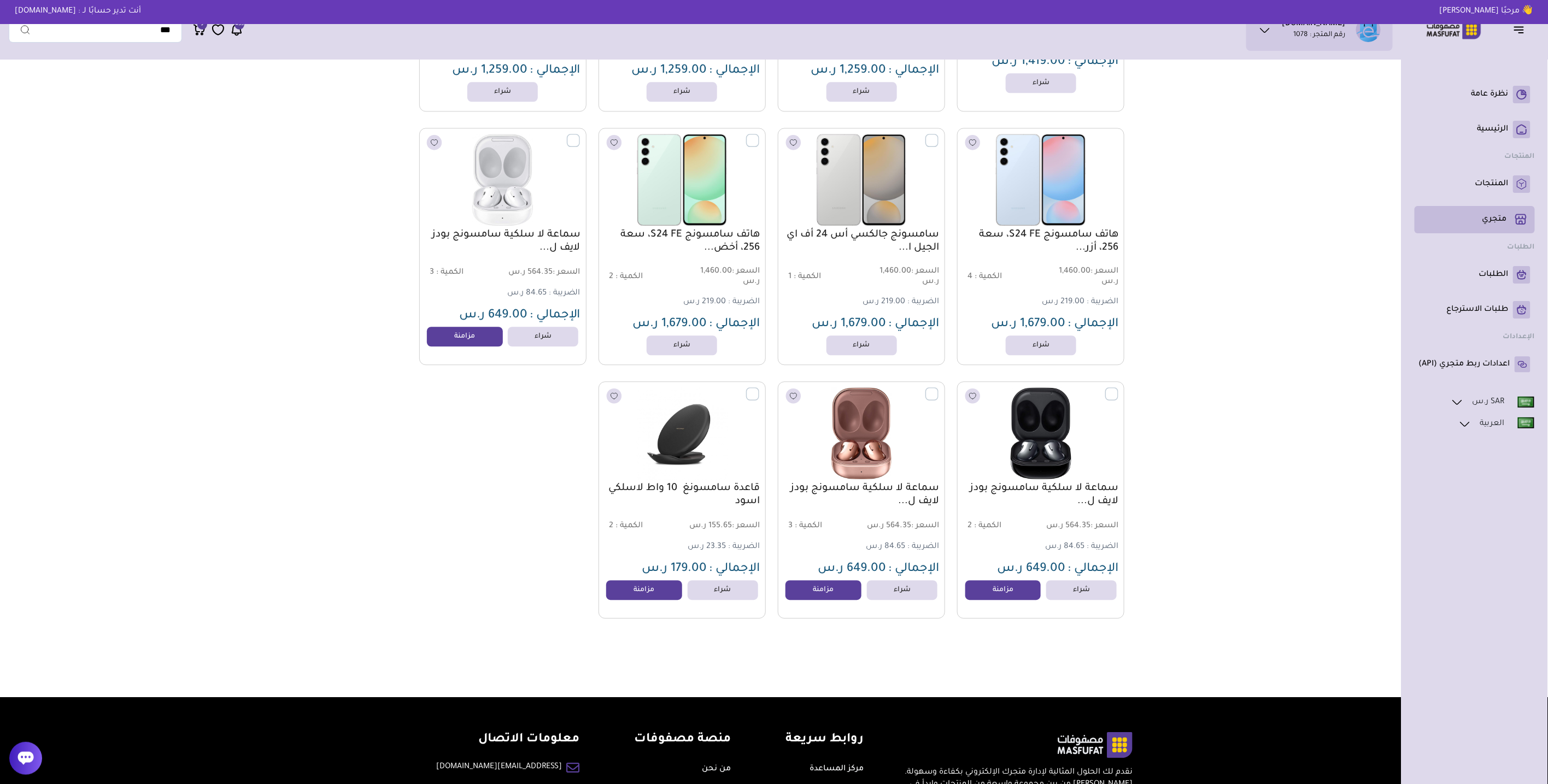
click at [1496, 222] on p "متجري ( 0 )" at bounding box center [1495, 219] width 24 height 10
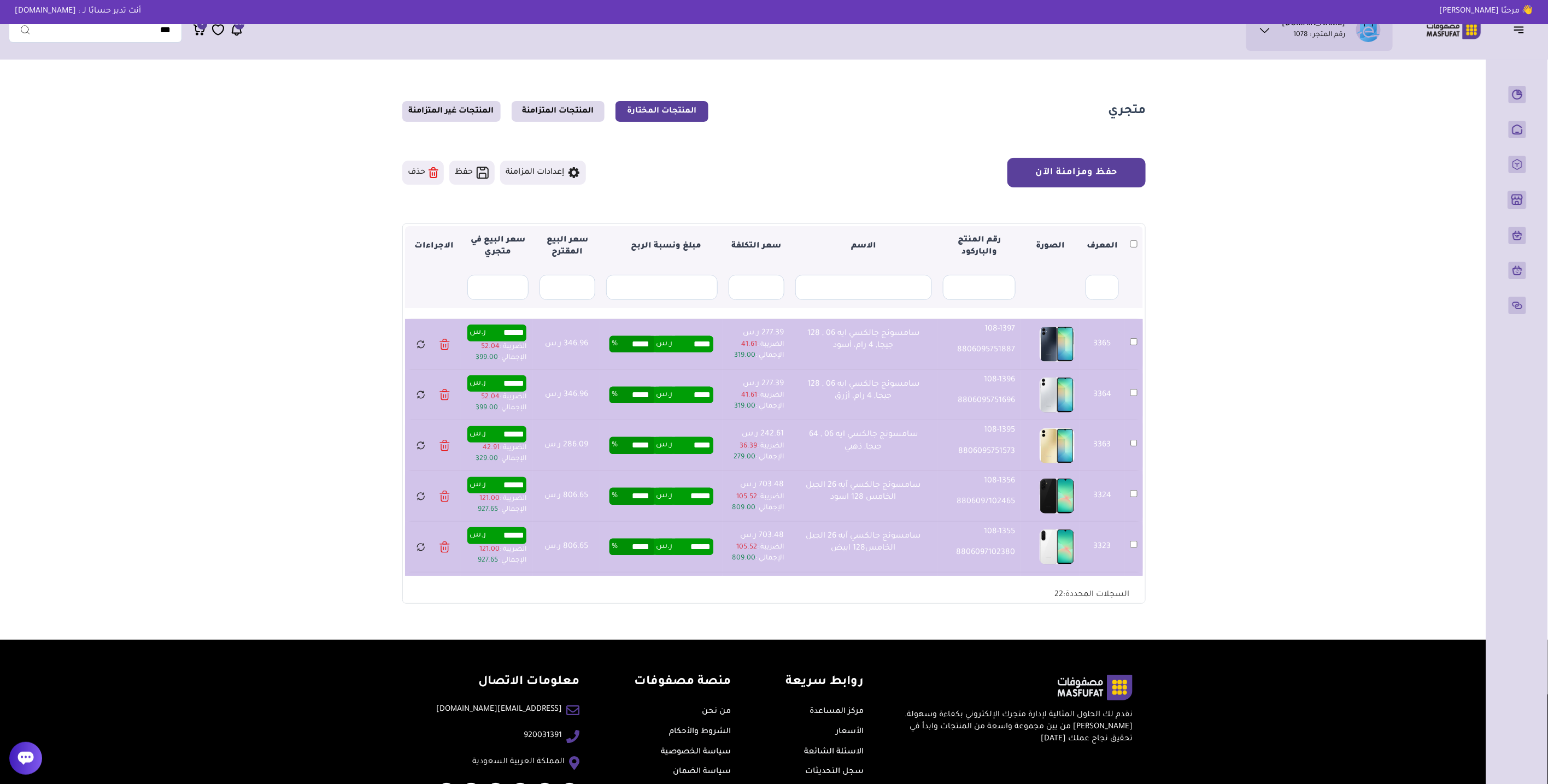
click at [1063, 178] on button "حفظ ومزامنة الآن" at bounding box center [1077, 173] width 138 height 30
